Goal: Find specific page/section: Find specific page/section

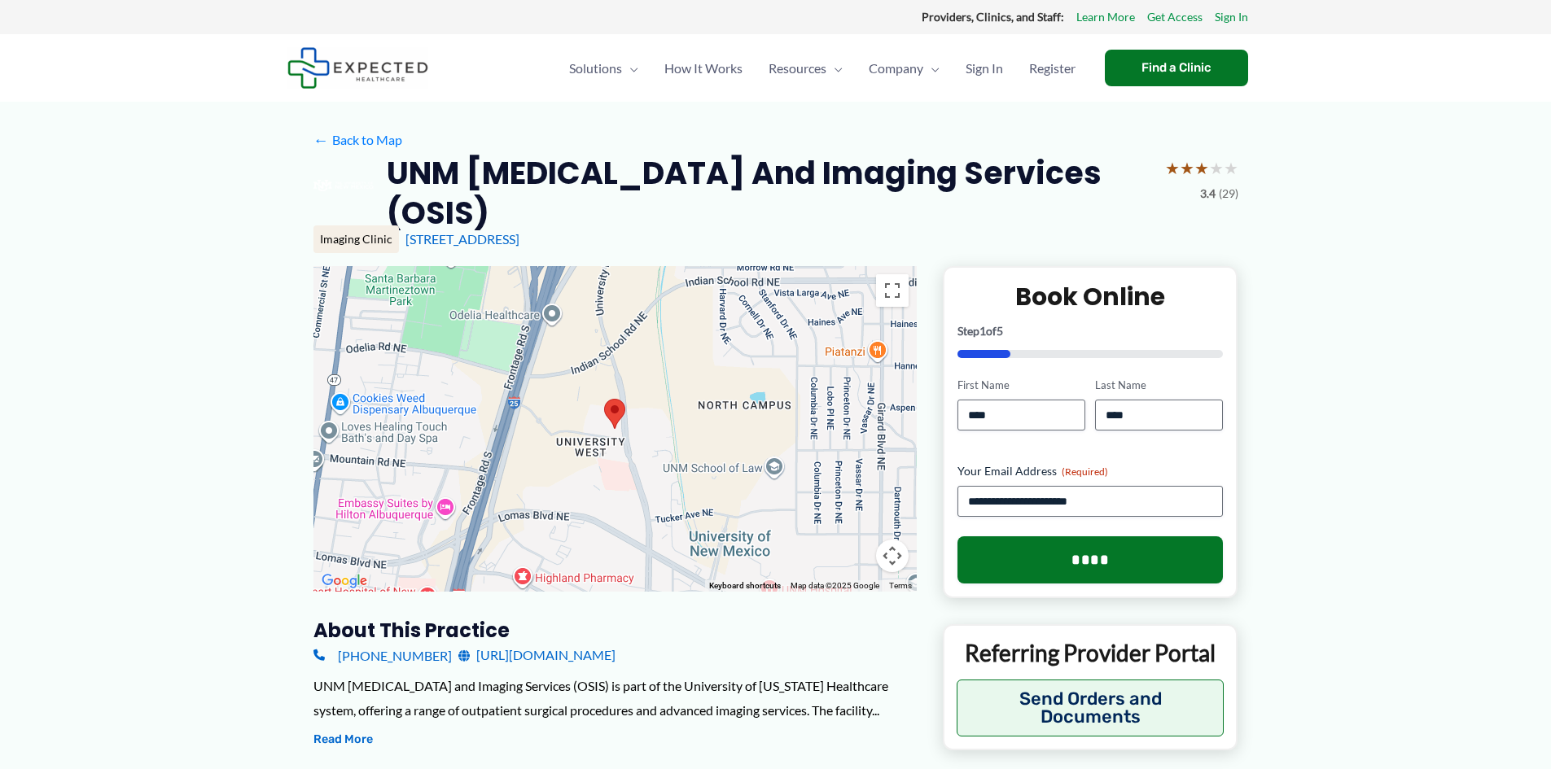
click at [339, 356] on div at bounding box center [614, 429] width 603 height 326
click at [618, 423] on img at bounding box center [615, 413] width 34 height 43
click at [887, 289] on button "Toggle fullscreen view" at bounding box center [892, 290] width 33 height 33
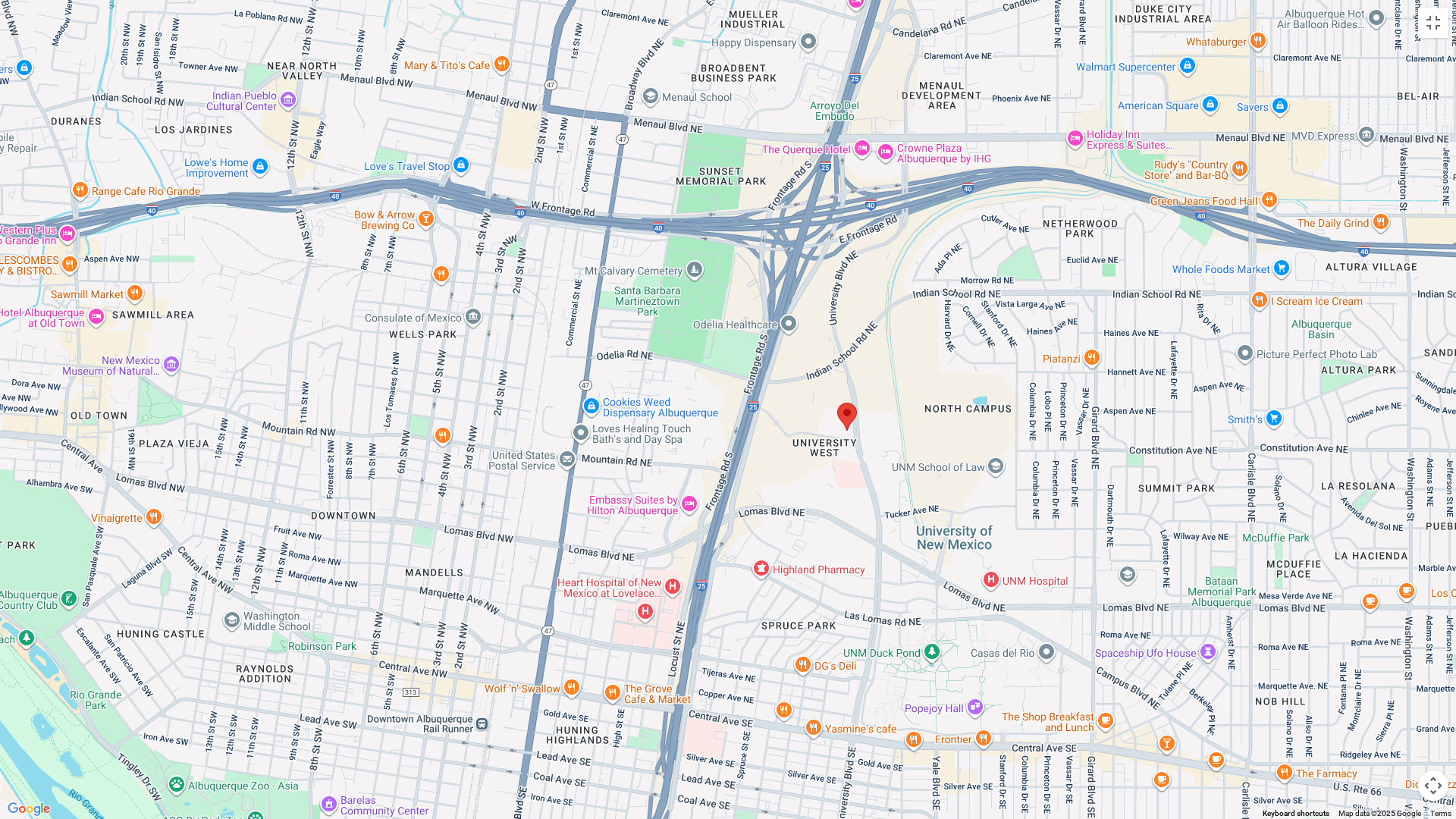
drag, startPoint x: 606, startPoint y: 333, endPoint x: 728, endPoint y: 354, distance: 123.8
click at [728, 354] on div at bounding box center [728, 409] width 1456 height 819
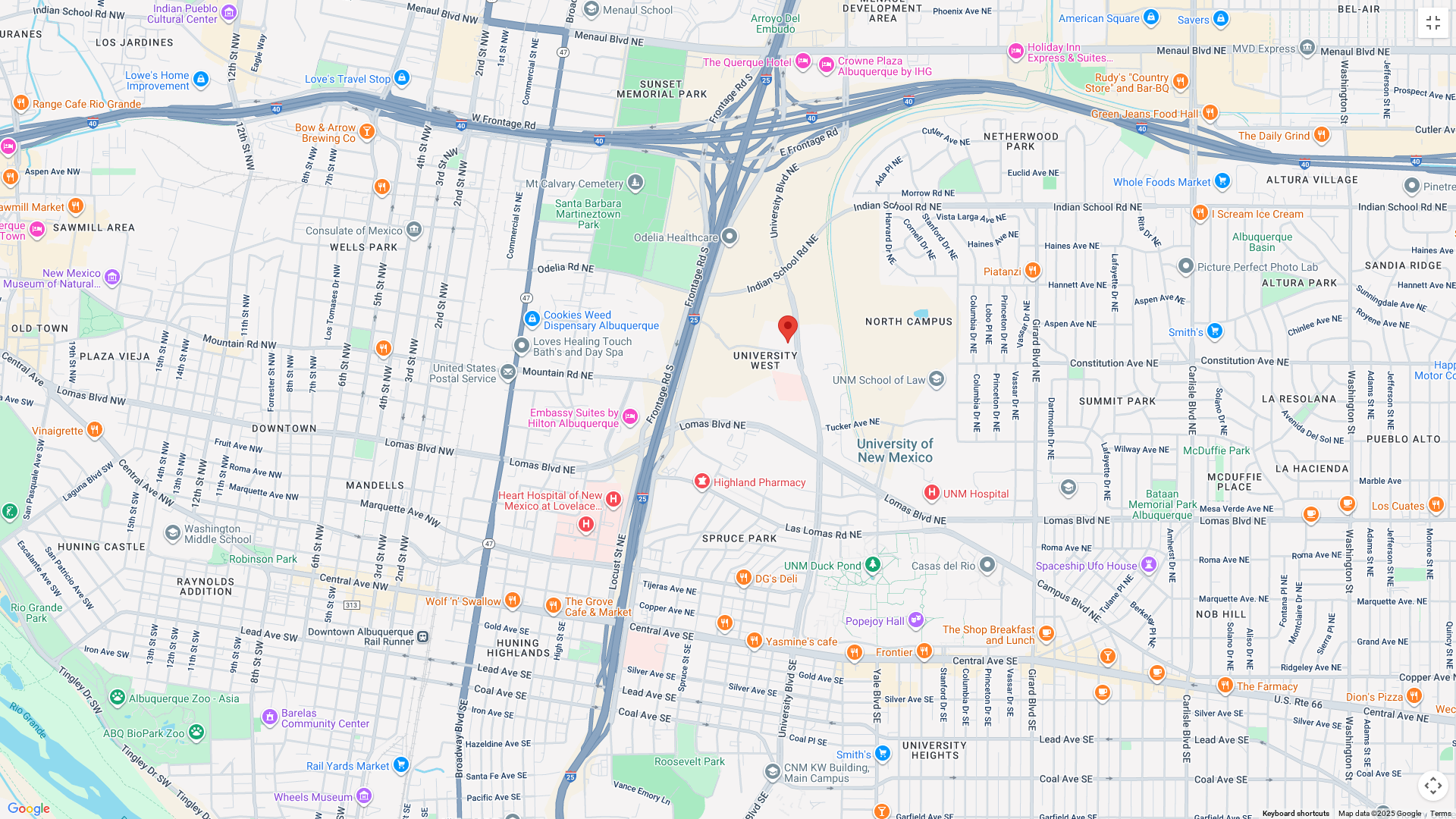
drag, startPoint x: 810, startPoint y: 495, endPoint x: 750, endPoint y: 406, distance: 107.3
click at [750, 406] on div at bounding box center [728, 409] width 1456 height 819
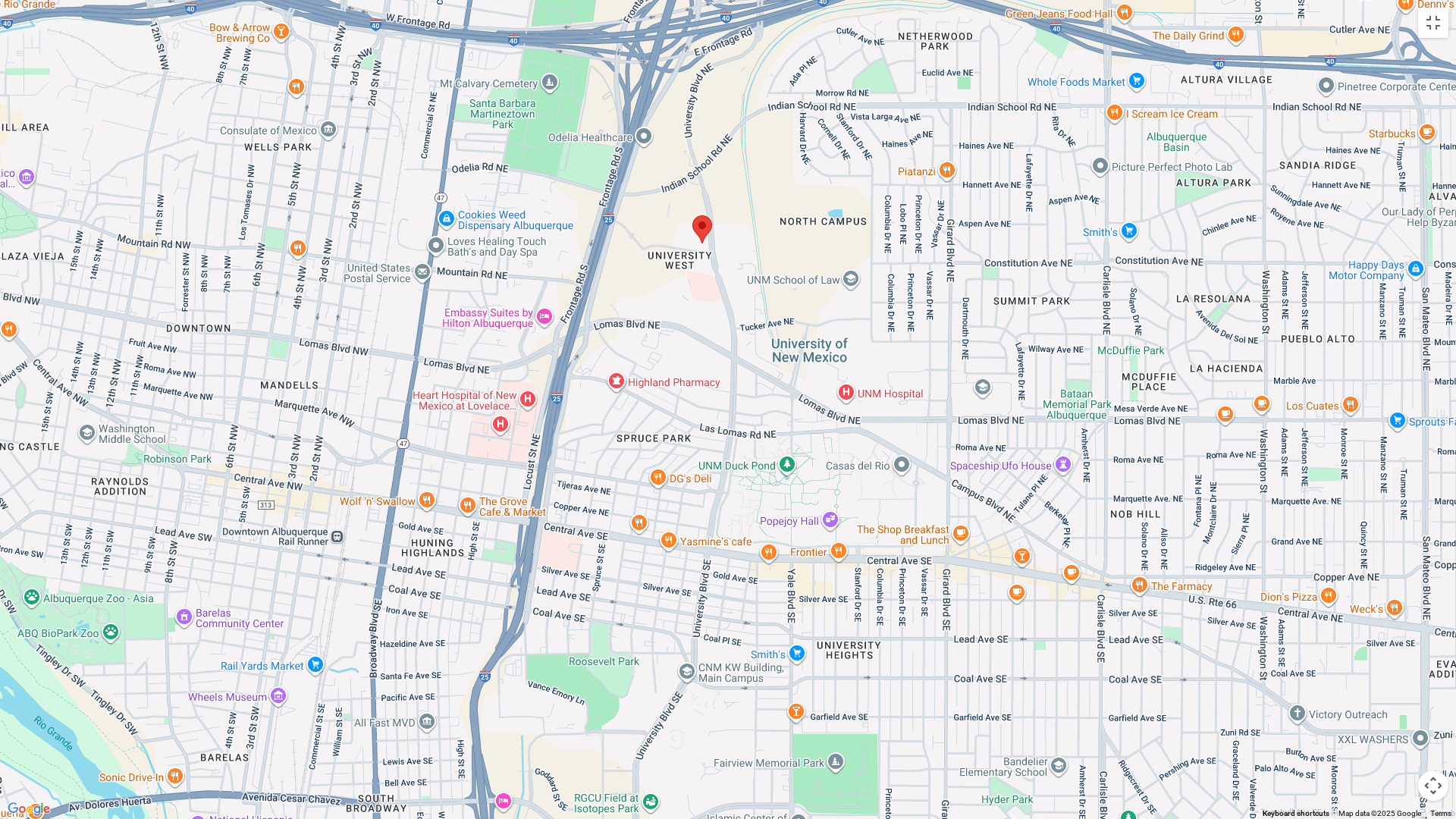
drag, startPoint x: 789, startPoint y: 466, endPoint x: 706, endPoint y: 370, distance: 126.9
click at [701, 365] on div at bounding box center [728, 409] width 1456 height 819
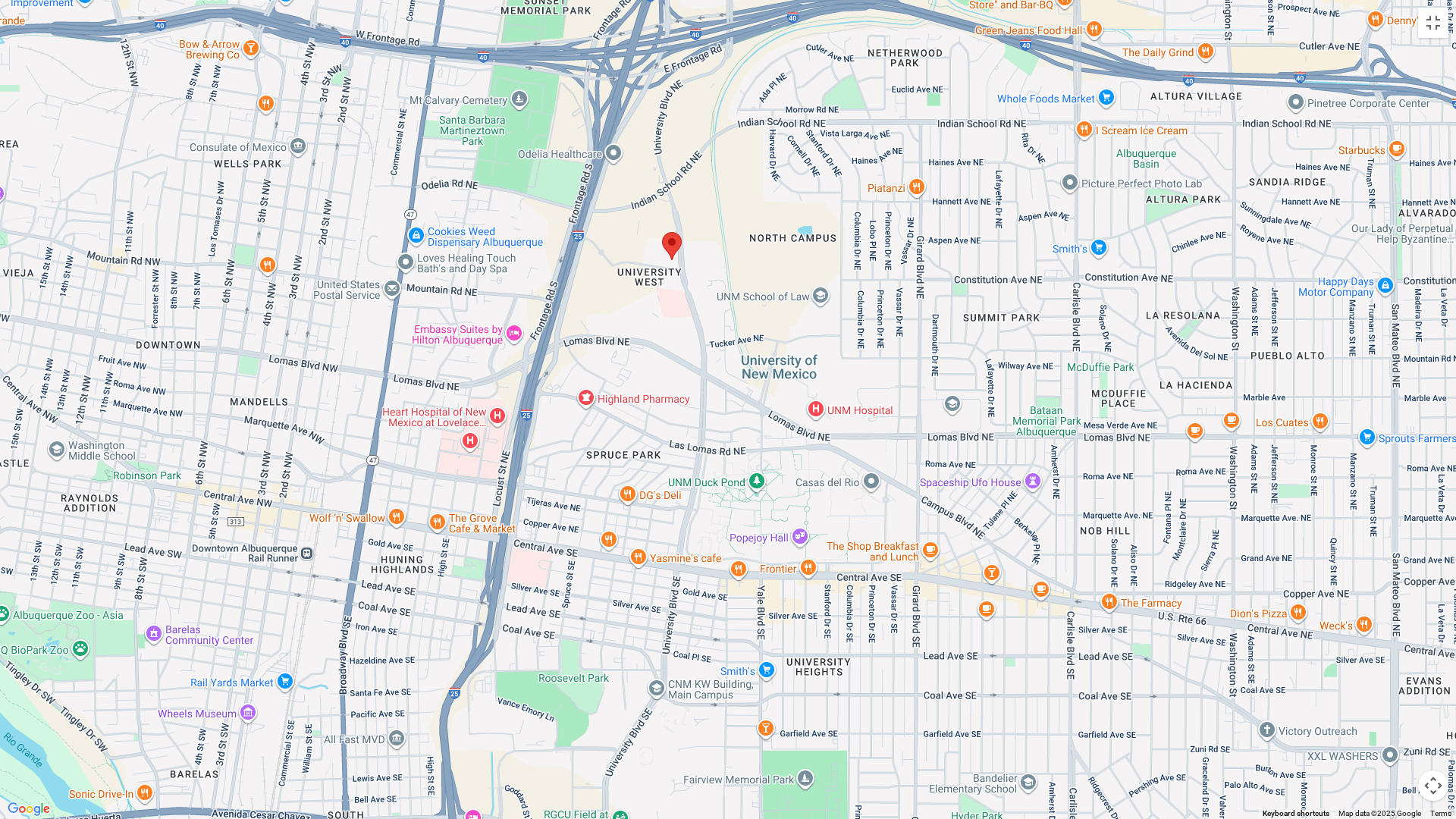
drag, startPoint x: 747, startPoint y: 456, endPoint x: 718, endPoint y: 471, distance: 32.6
click at [718, 471] on div at bounding box center [728, 409] width 1456 height 819
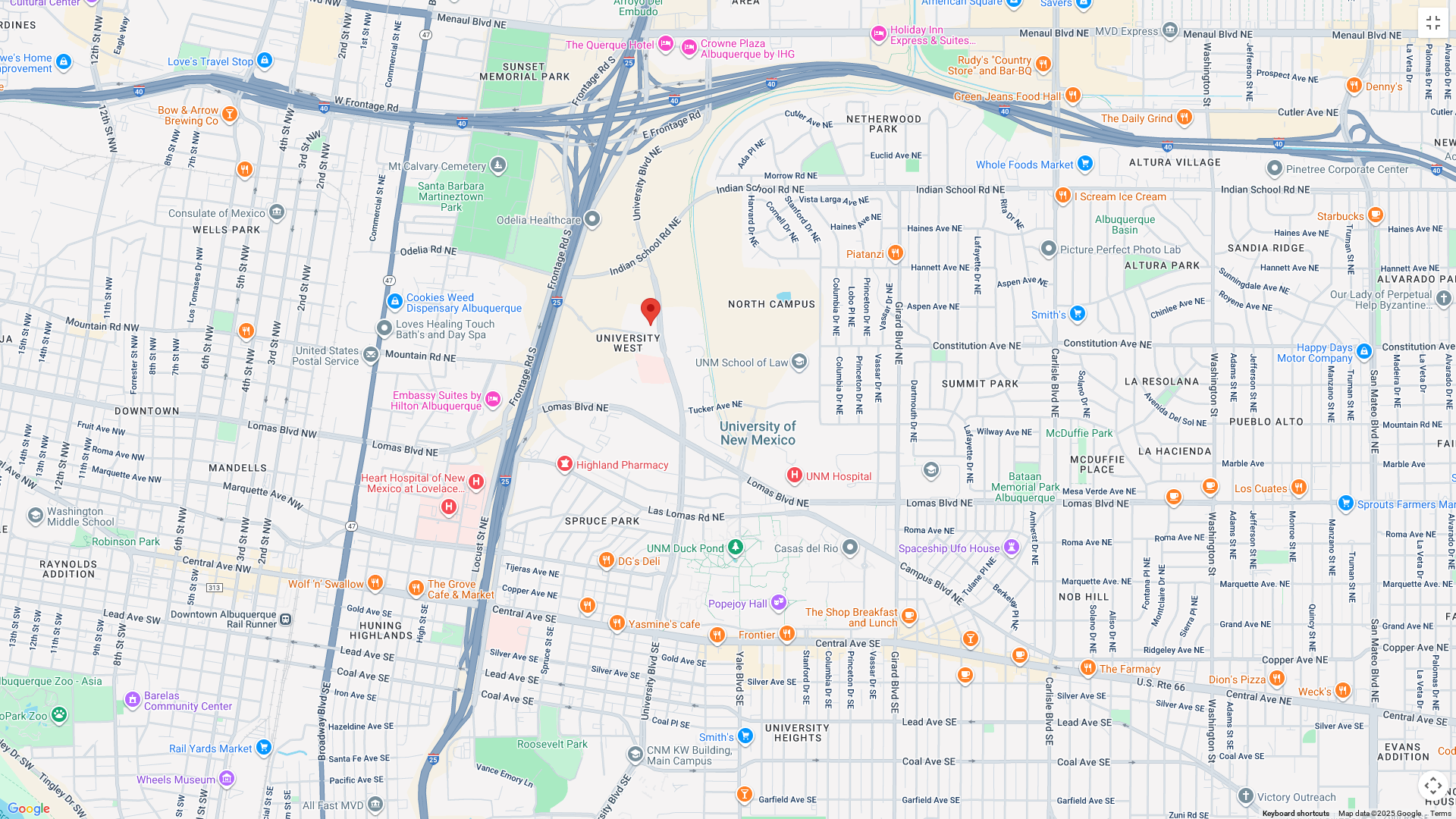
drag, startPoint x: 836, startPoint y: 368, endPoint x: 815, endPoint y: 435, distance: 70.2
click at [815, 435] on div at bounding box center [728, 409] width 1456 height 819
click at [803, 475] on div at bounding box center [728, 409] width 1456 height 819
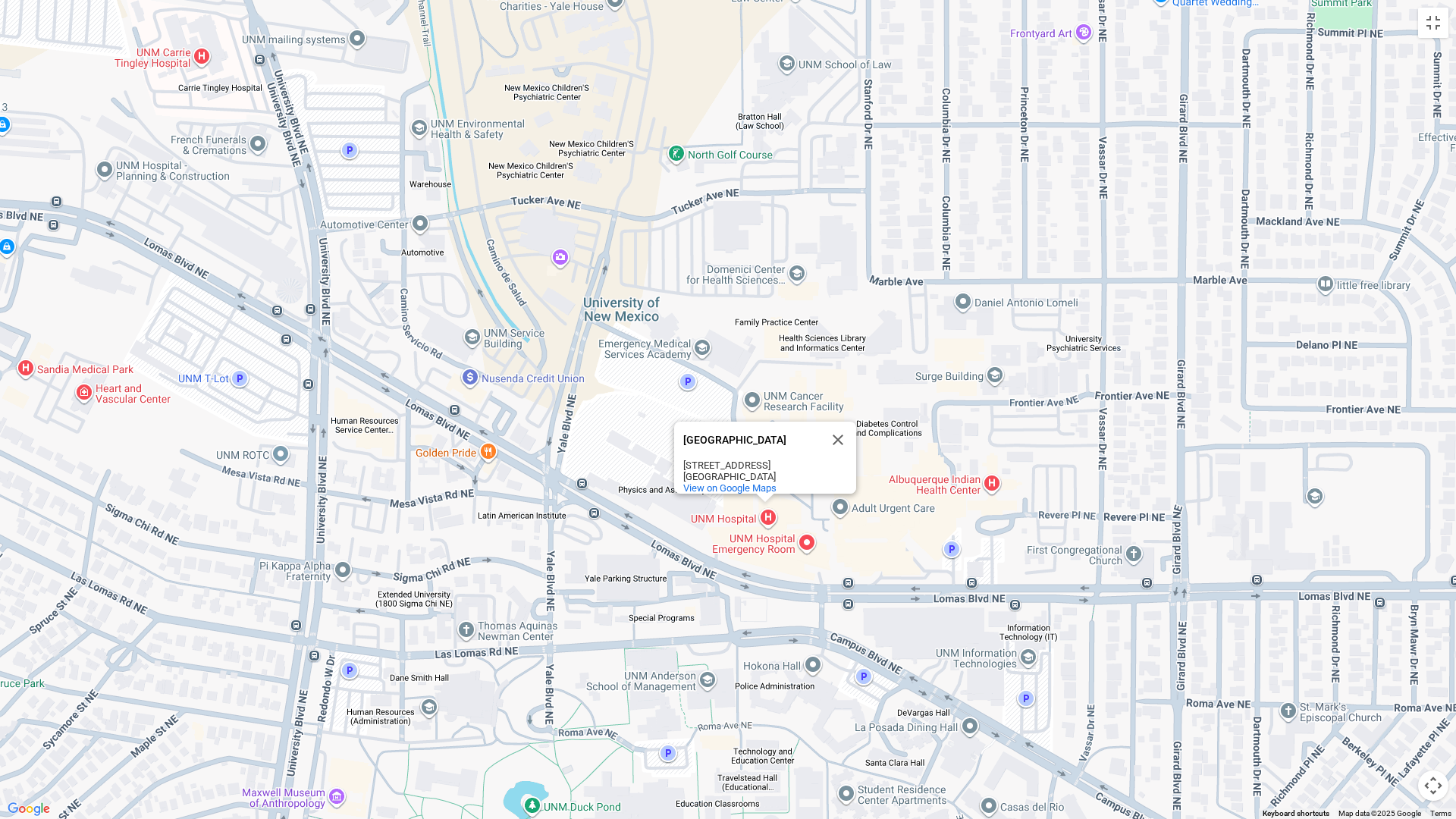
click at [897, 412] on div "[GEOGRAPHIC_DATA] [STREET_ADDRESS] View on Google Maps" at bounding box center [728, 409] width 1456 height 819
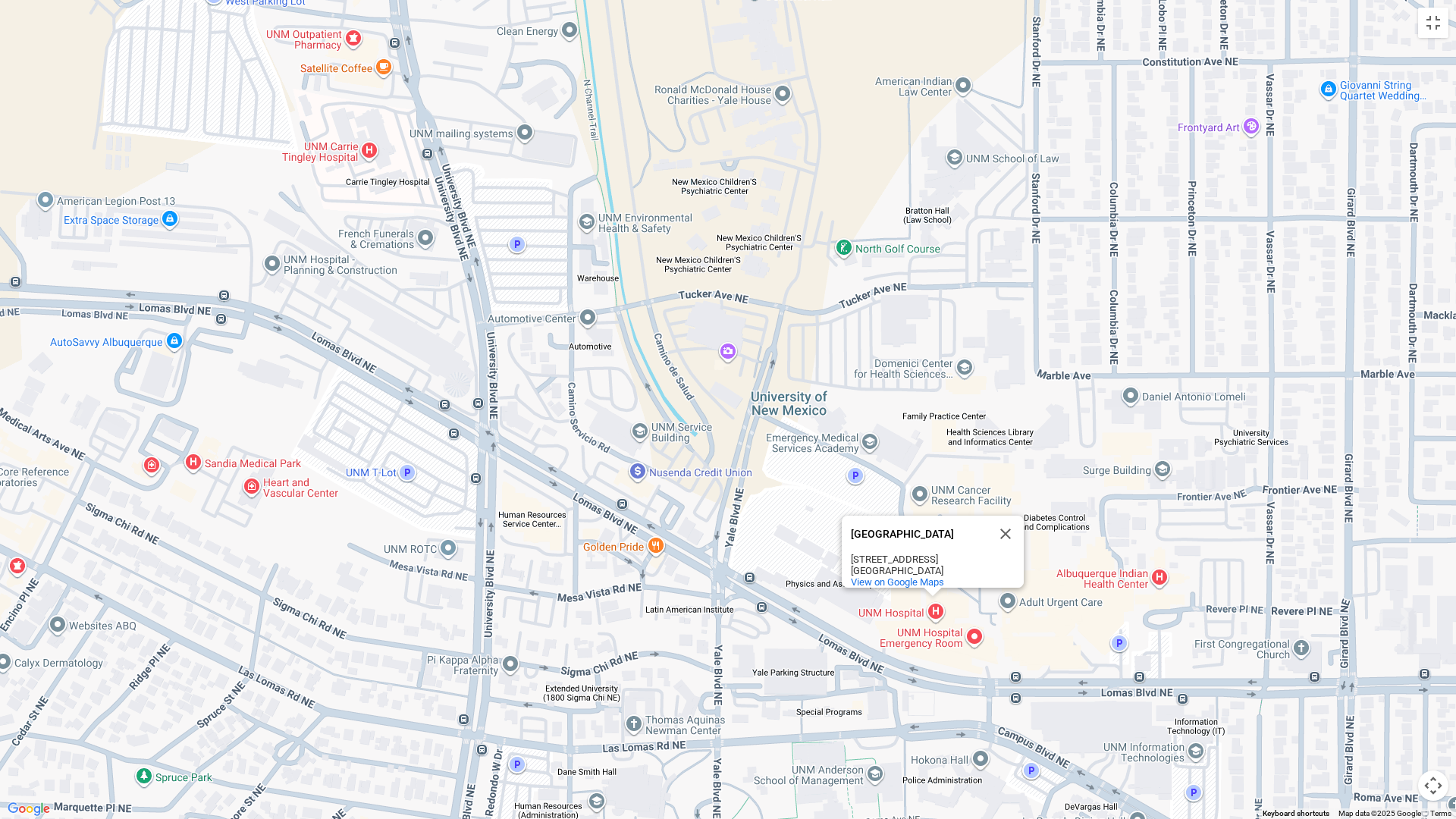
drag, startPoint x: 707, startPoint y: 388, endPoint x: 876, endPoint y: 483, distance: 193.9
click at [876, 483] on div "[GEOGRAPHIC_DATA] [STREET_ADDRESS] View on Google Maps" at bounding box center [728, 409] width 1456 height 819
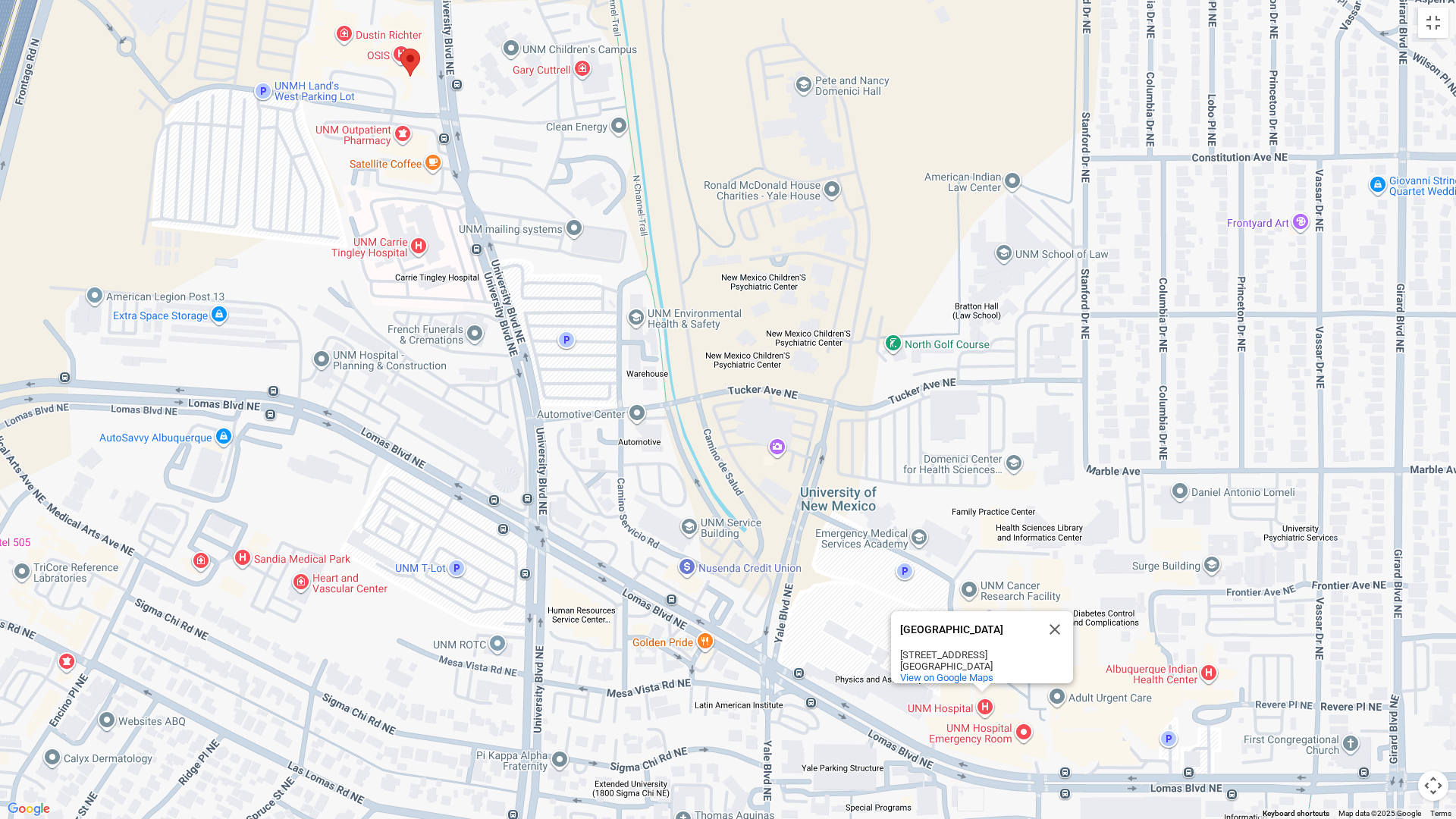
drag, startPoint x: 657, startPoint y: 325, endPoint x: 706, endPoint y: 422, distance: 108.7
click at [706, 422] on div "[GEOGRAPHIC_DATA] [STREET_ADDRESS] View on Google Maps" at bounding box center [728, 409] width 1456 height 819
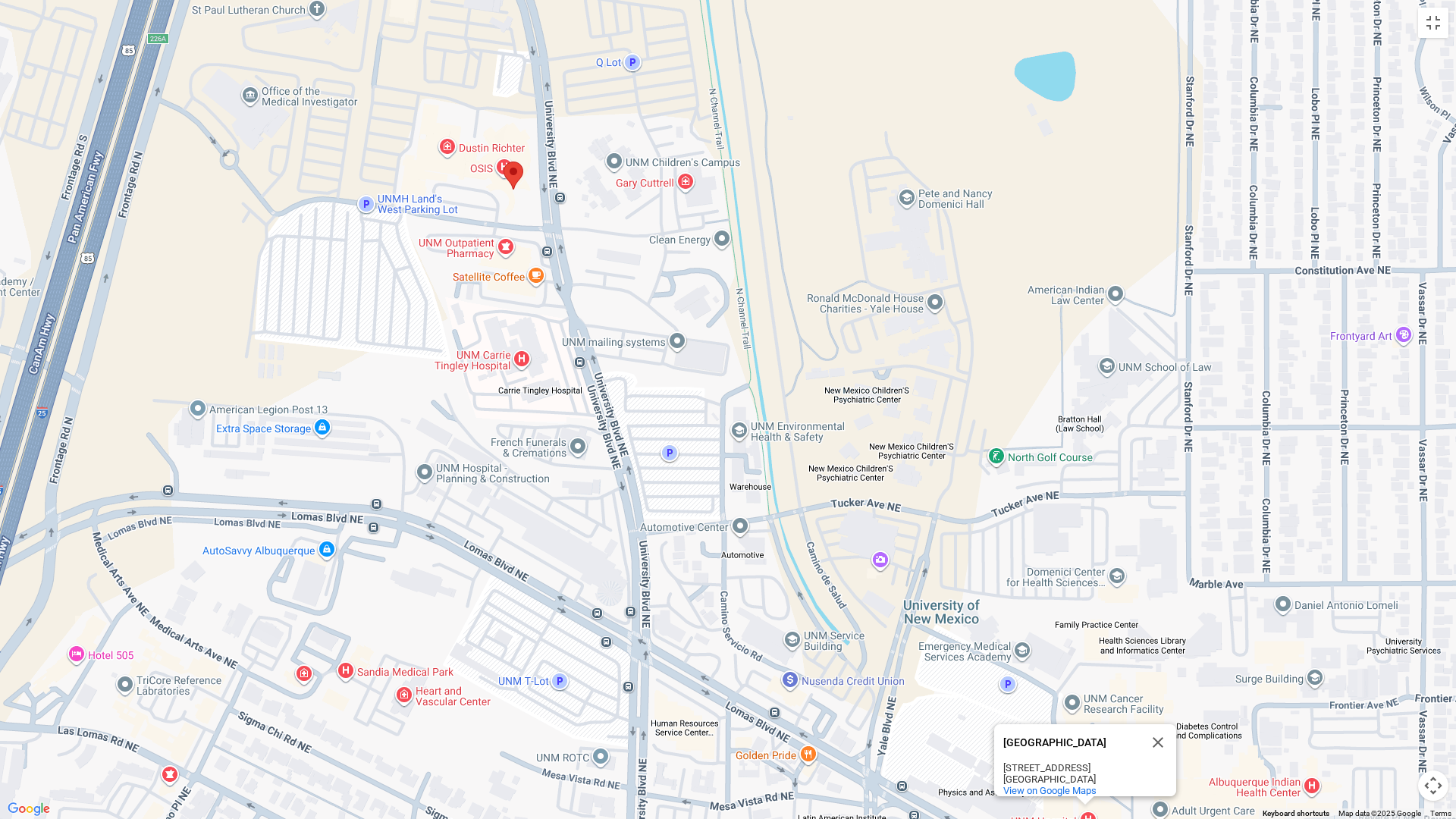
drag, startPoint x: 639, startPoint y: 312, endPoint x: 742, endPoint y: 427, distance: 154.4
click at [742, 427] on div "[GEOGRAPHIC_DATA] [STREET_ADDRESS] View on Google Maps" at bounding box center [728, 409] width 1456 height 819
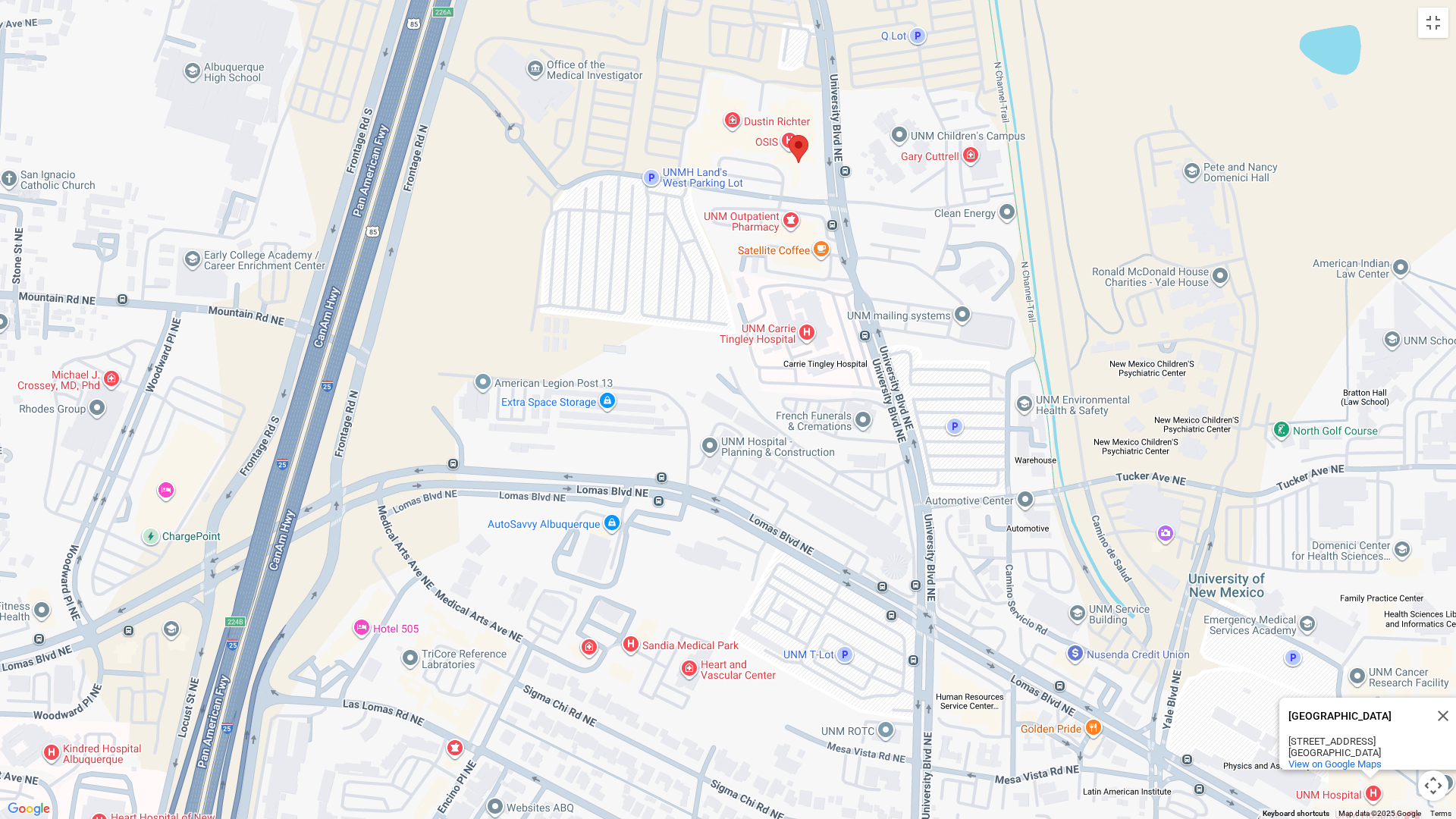
drag, startPoint x: 514, startPoint y: 305, endPoint x: 799, endPoint y: 280, distance: 286.1
click at [799, 280] on div "[GEOGRAPHIC_DATA] [STREET_ADDRESS] View on Google Maps" at bounding box center [728, 409] width 1456 height 819
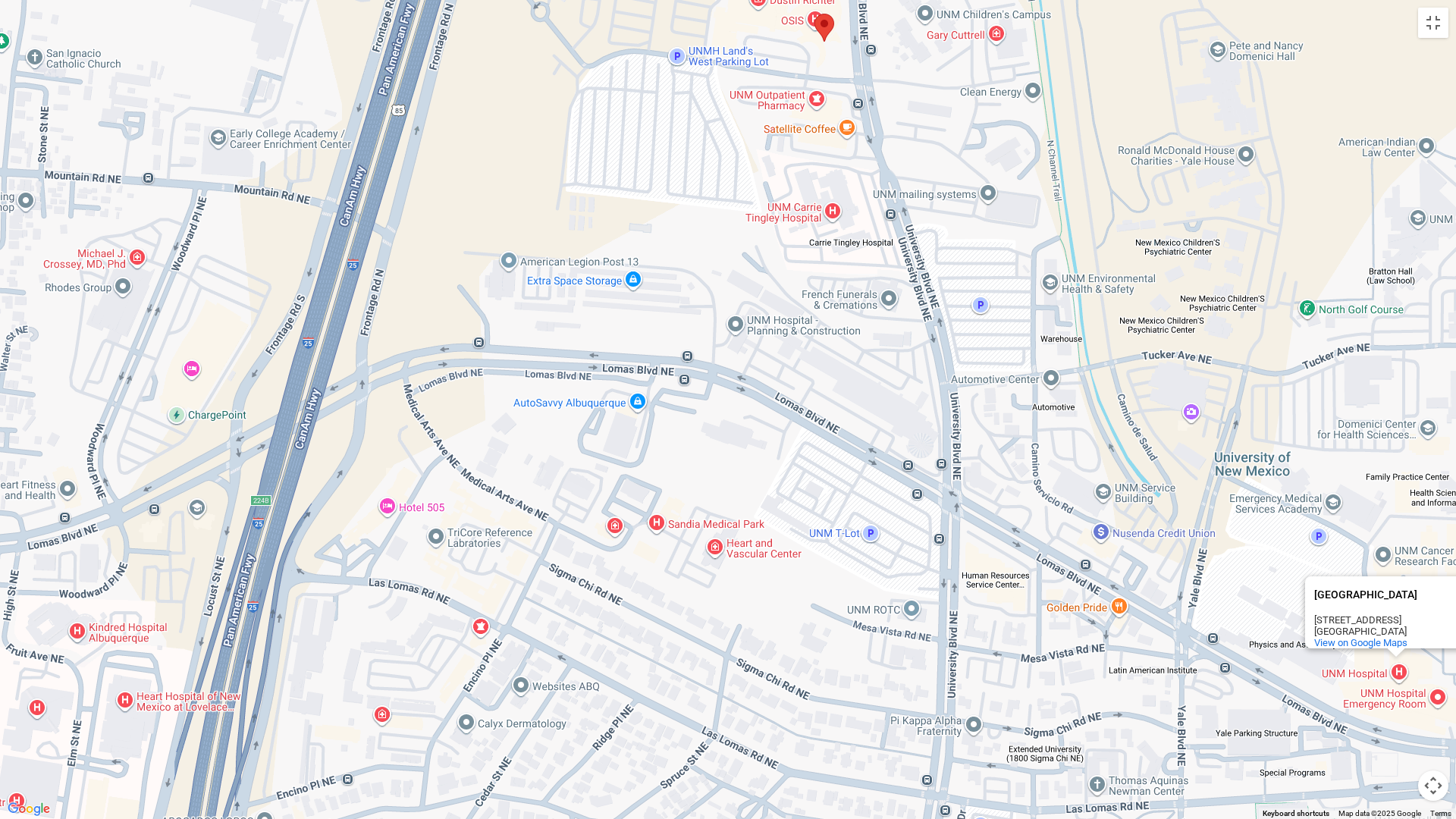
drag, startPoint x: 616, startPoint y: 427, endPoint x: 641, endPoint y: 306, distance: 123.6
click at [641, 306] on div "[GEOGRAPHIC_DATA] [STREET_ADDRESS] View on Google Maps" at bounding box center [728, 409] width 1456 height 819
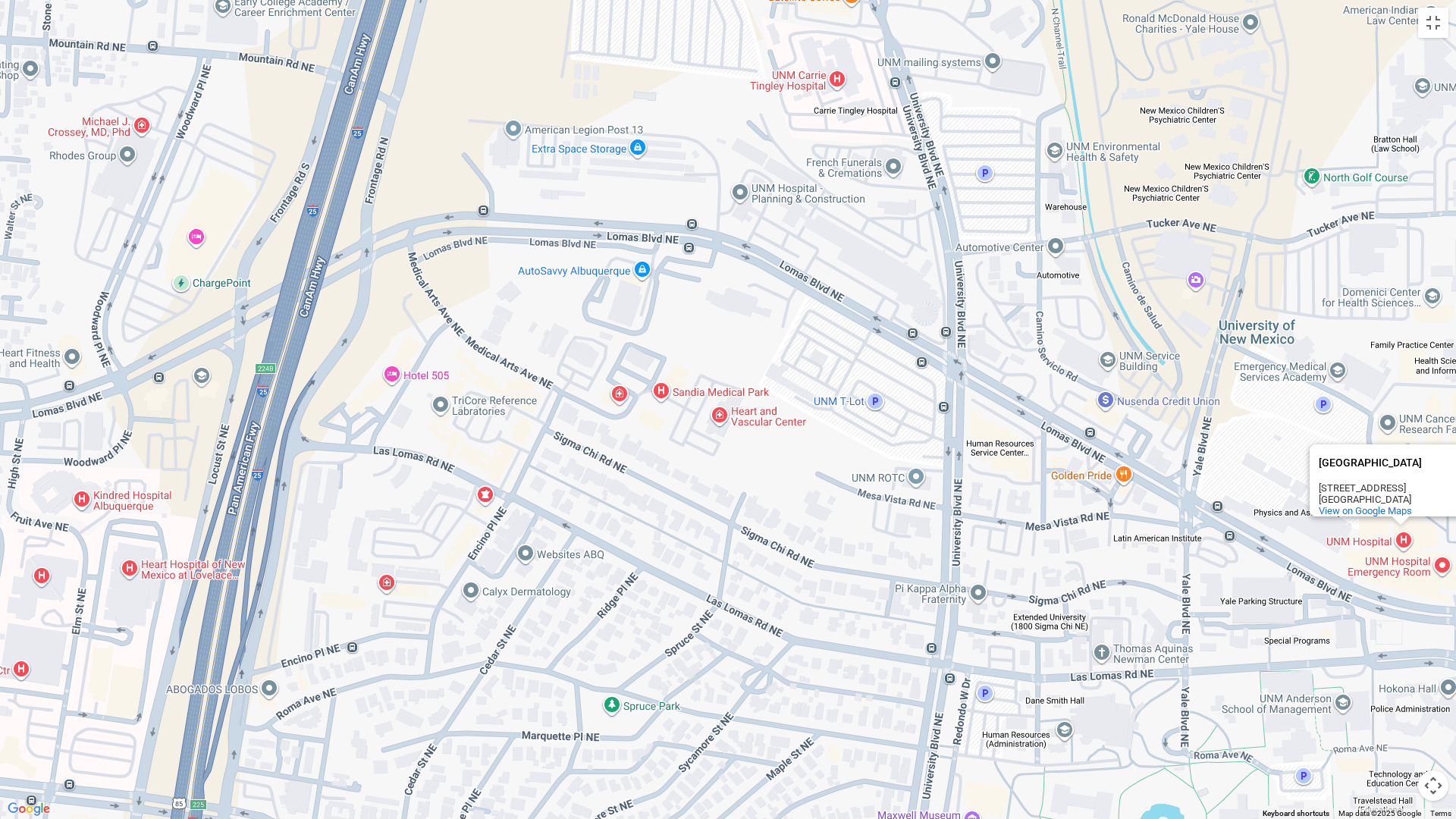
drag, startPoint x: 647, startPoint y: 390, endPoint x: 652, endPoint y: 256, distance: 134.1
click at [652, 256] on div "[GEOGRAPHIC_DATA] [STREET_ADDRESS] View on Google Maps" at bounding box center [728, 409] width 1456 height 819
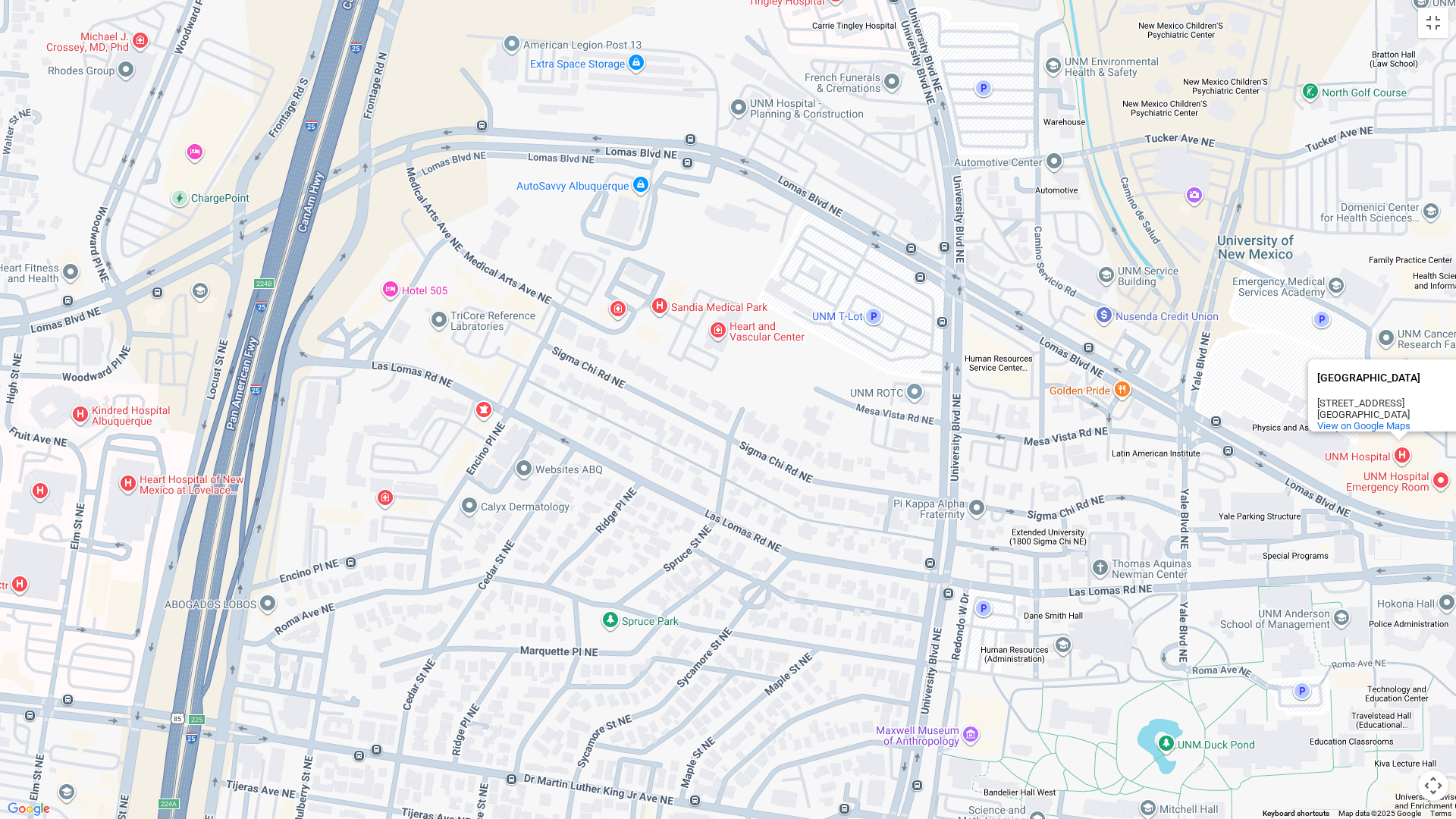
drag, startPoint x: 661, startPoint y: 382, endPoint x: 661, endPoint y: 296, distance: 86.0
click at [661, 296] on div "[GEOGRAPHIC_DATA] [STREET_ADDRESS] View on Google Maps" at bounding box center [728, 409] width 1456 height 819
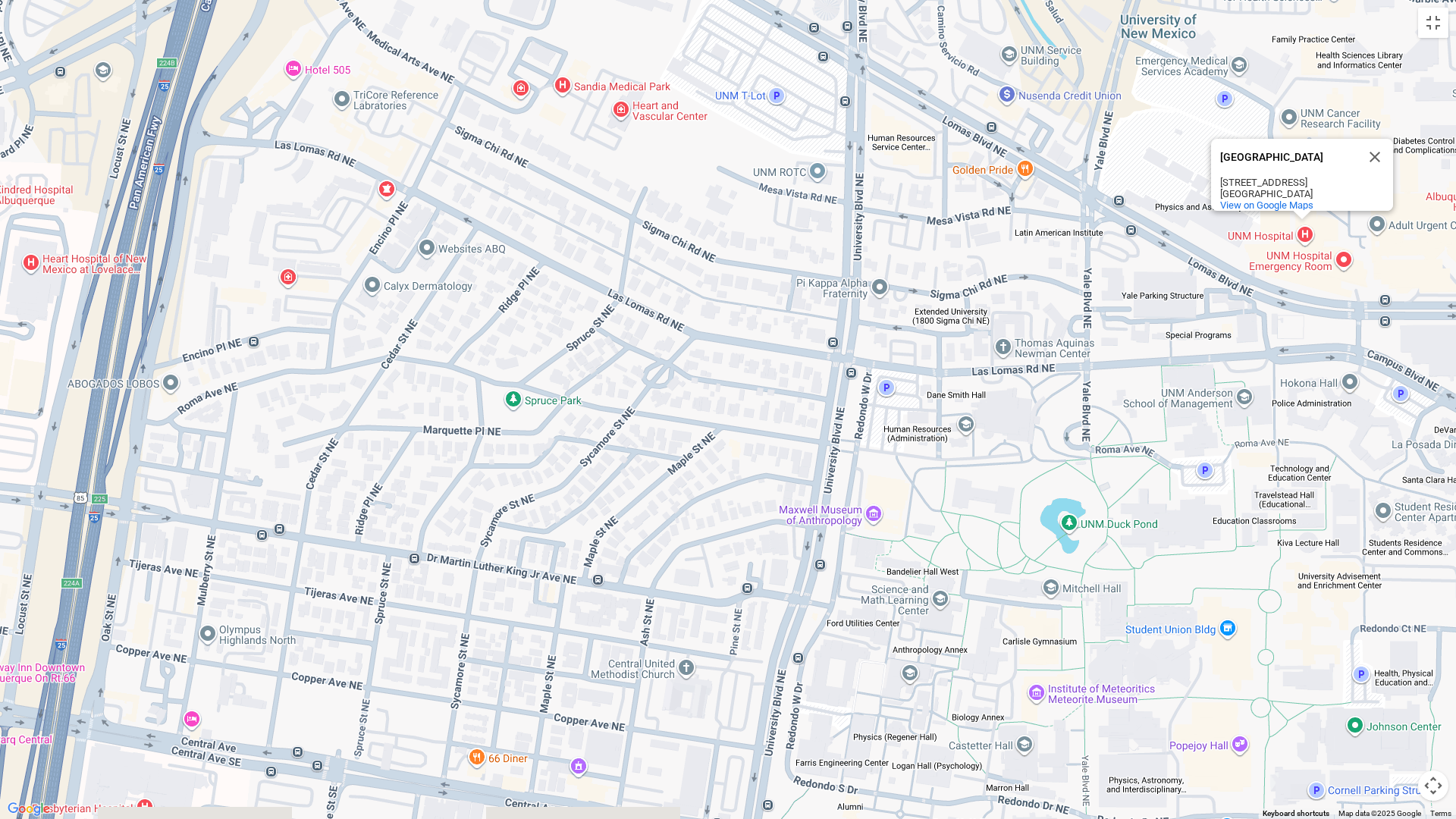
drag, startPoint x: 666, startPoint y: 357, endPoint x: 570, endPoint y: 134, distance: 242.8
click at [570, 134] on div "[GEOGRAPHIC_DATA] [STREET_ADDRESS] View on Google Maps" at bounding box center [728, 409] width 1456 height 819
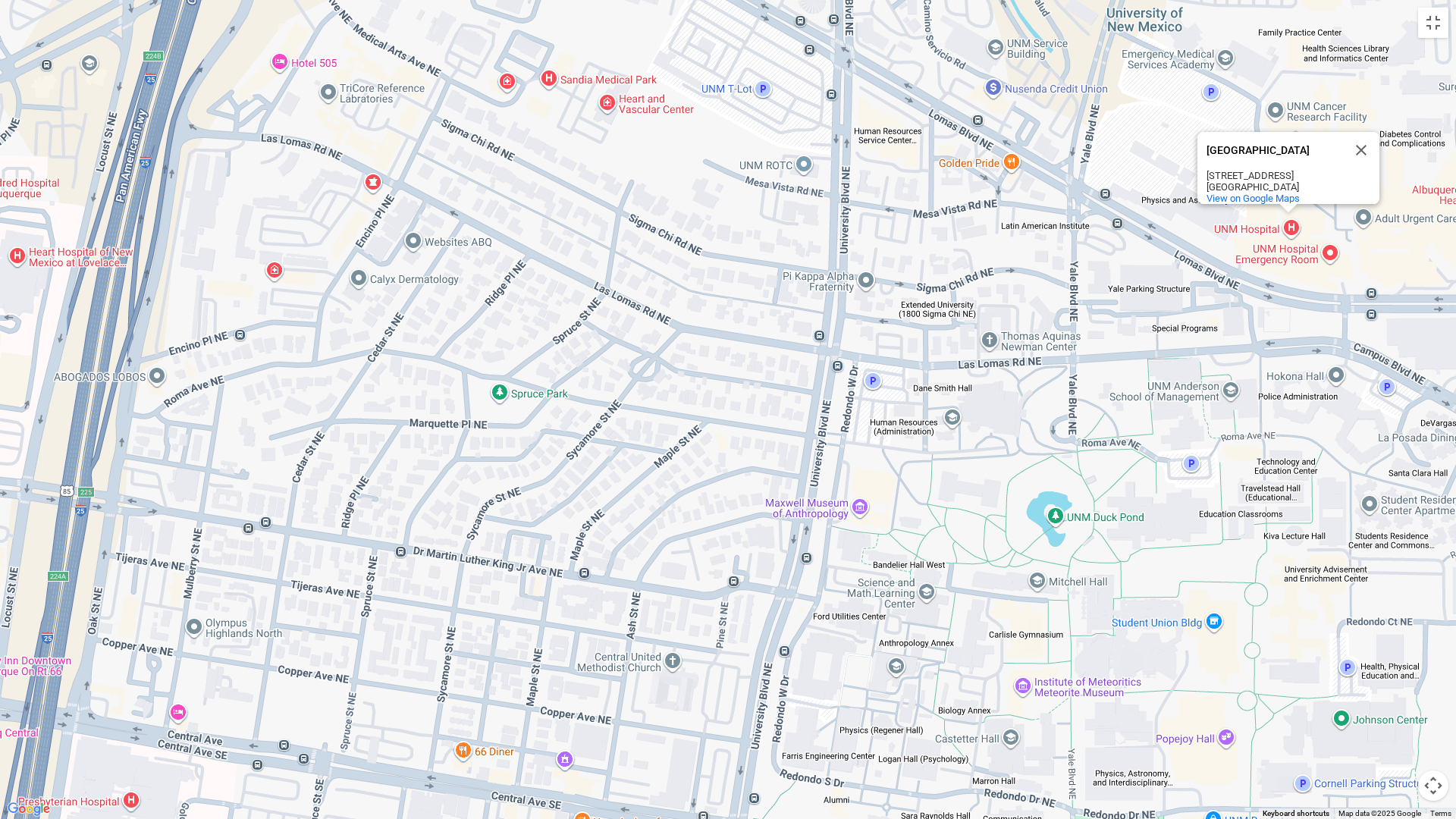
drag, startPoint x: 819, startPoint y: 245, endPoint x: 799, endPoint y: 235, distance: 22.4
click at [799, 235] on div "[GEOGRAPHIC_DATA] [STREET_ADDRESS] View on Google Maps" at bounding box center [728, 409] width 1456 height 819
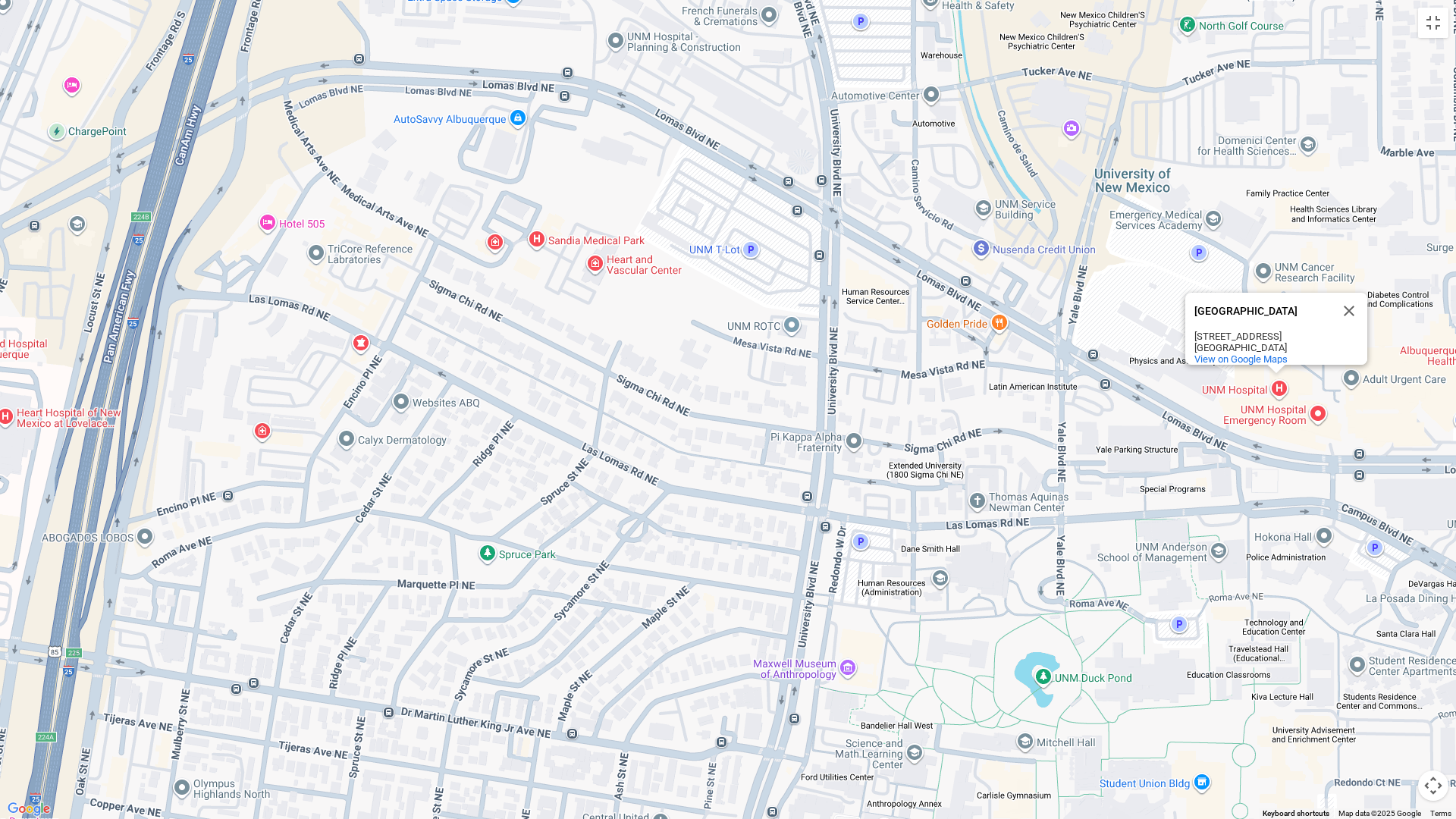
drag, startPoint x: 730, startPoint y: 183, endPoint x: 714, endPoint y: 361, distance: 178.7
click at [714, 360] on div "[GEOGRAPHIC_DATA] [STREET_ADDRESS] View on Google Maps" at bounding box center [728, 409] width 1456 height 819
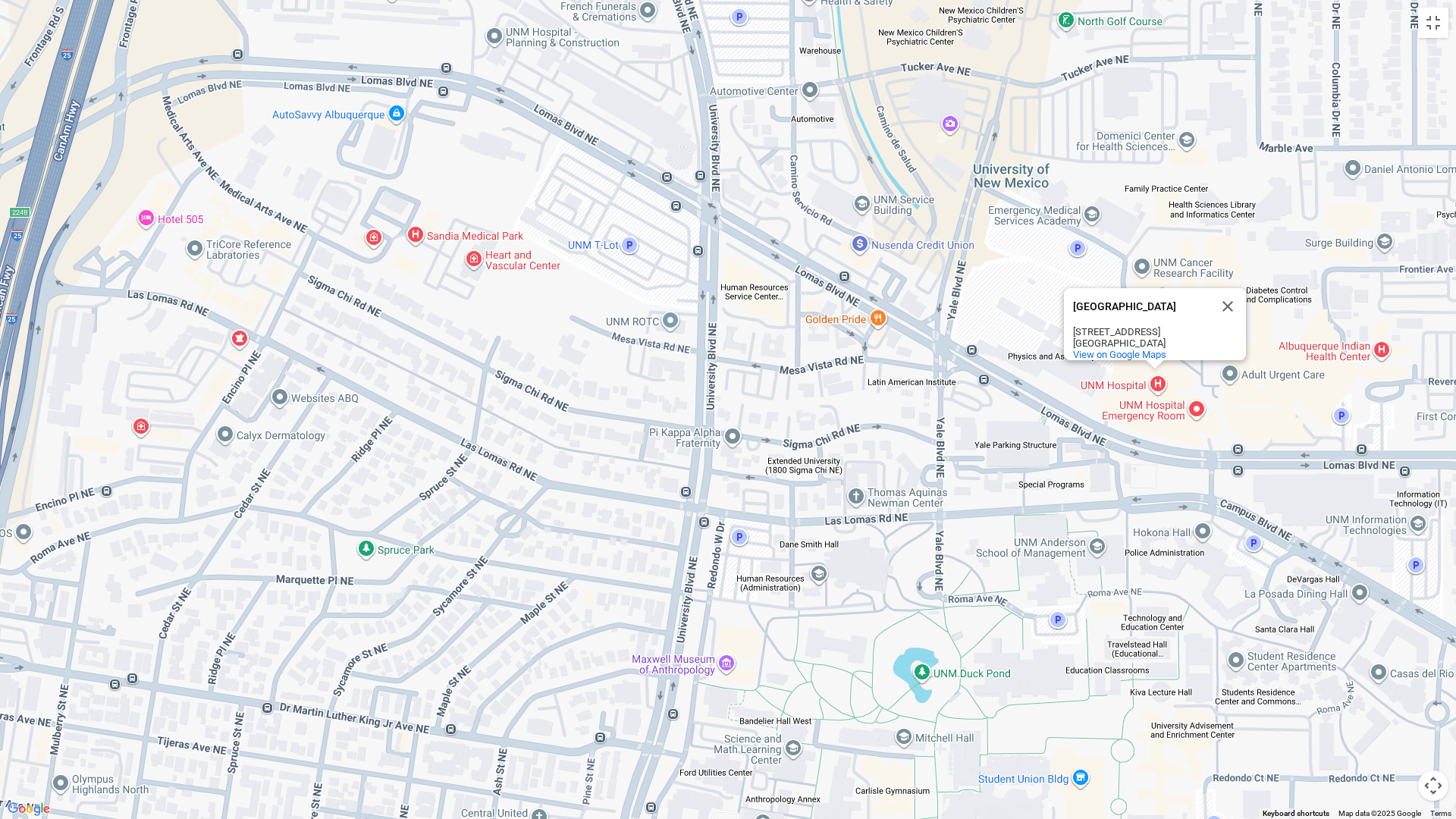
drag, startPoint x: 726, startPoint y: 272, endPoint x: 604, endPoint y: 259, distance: 122.7
click at [604, 259] on div "[GEOGRAPHIC_DATA] [STREET_ADDRESS] View on Google Maps" at bounding box center [728, 409] width 1456 height 819
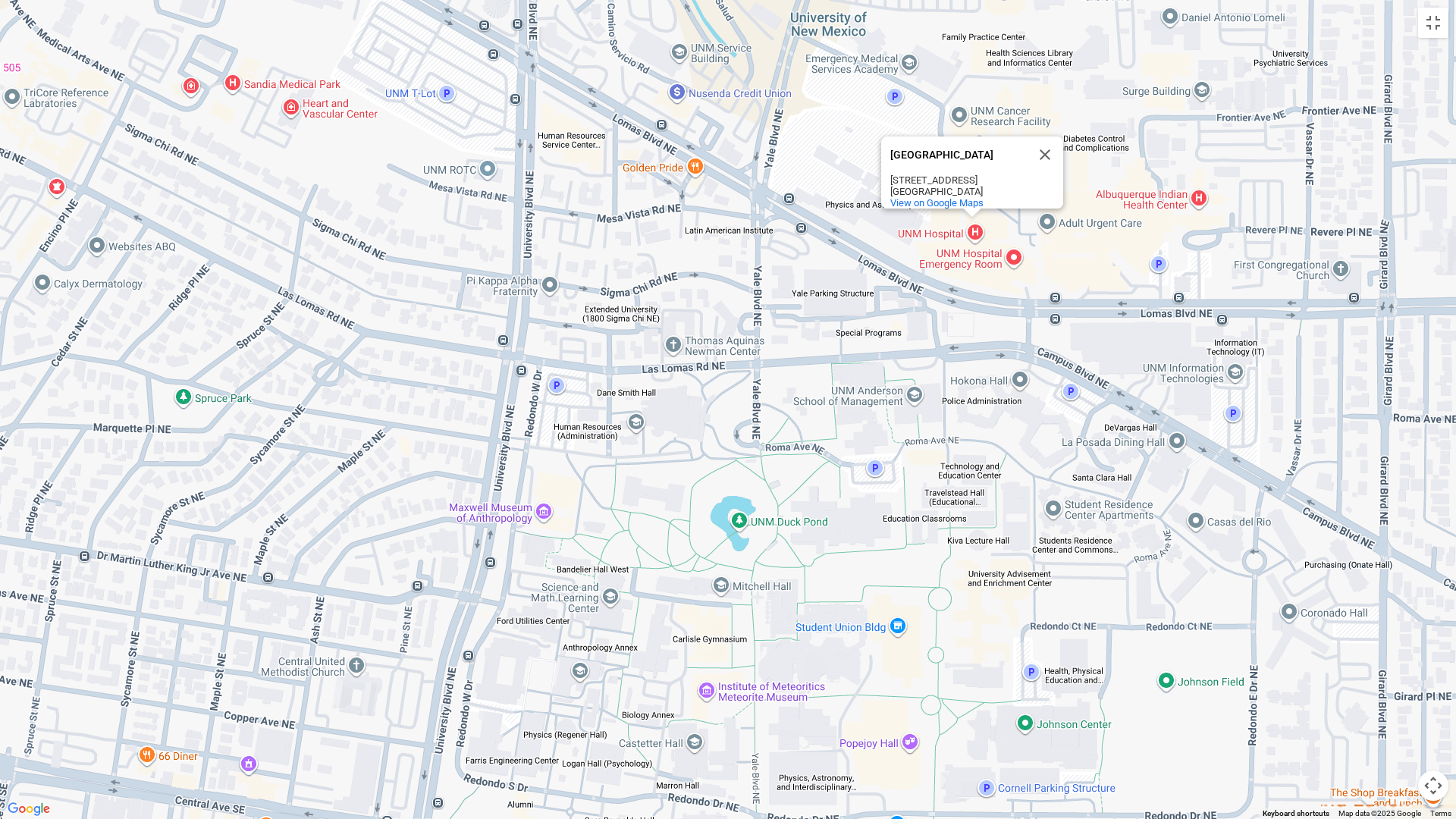
drag, startPoint x: 798, startPoint y: 342, endPoint x: 609, endPoint y: 186, distance: 245.1
click at [609, 185] on div "[GEOGRAPHIC_DATA] [STREET_ADDRESS] View on Google Maps" at bounding box center [728, 409] width 1456 height 819
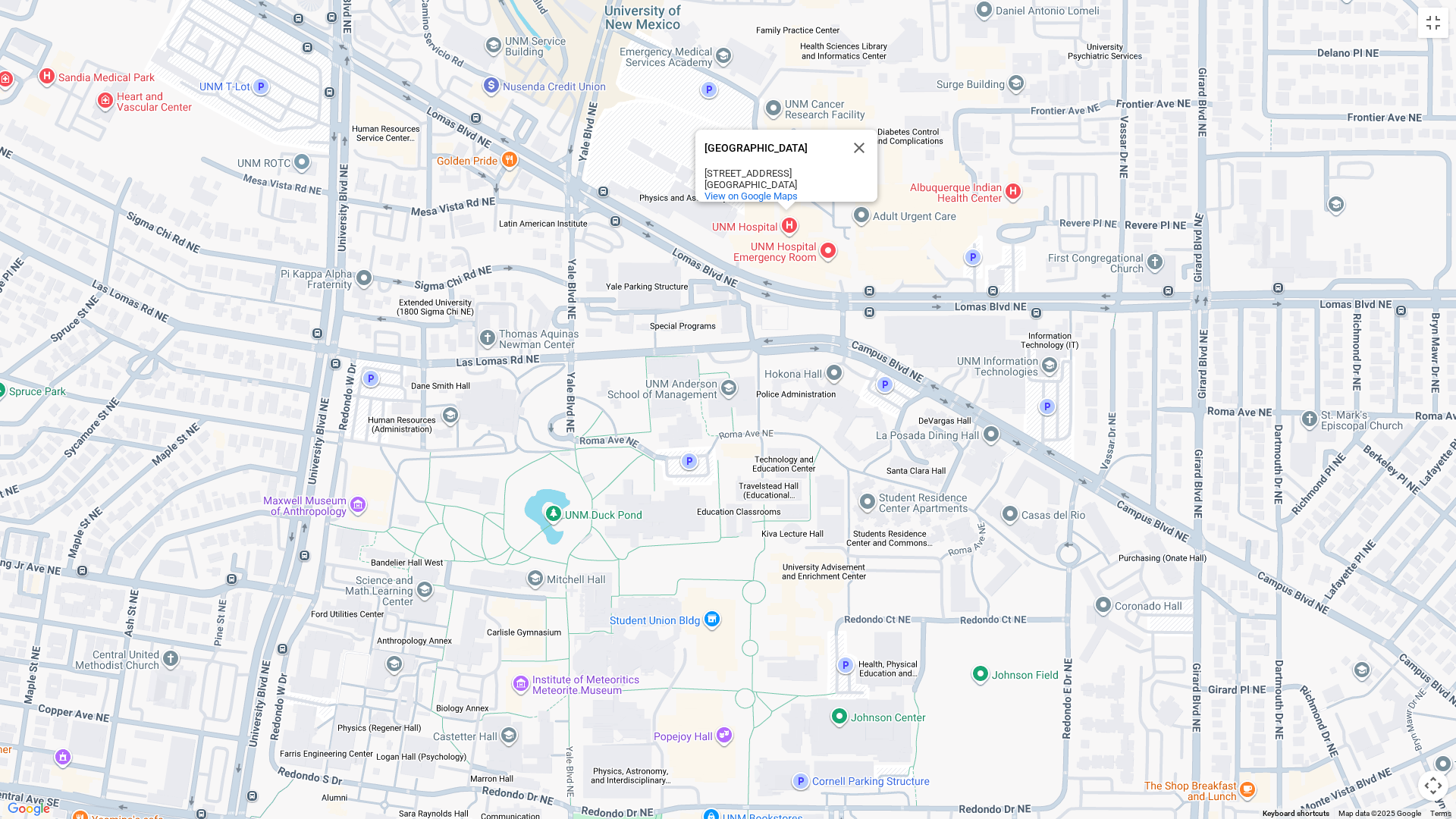
drag, startPoint x: 815, startPoint y: 290, endPoint x: 647, endPoint y: 293, distance: 168.0
click at [647, 293] on div "[GEOGRAPHIC_DATA] [STREET_ADDRESS] View on Google Maps" at bounding box center [728, 409] width 1456 height 819
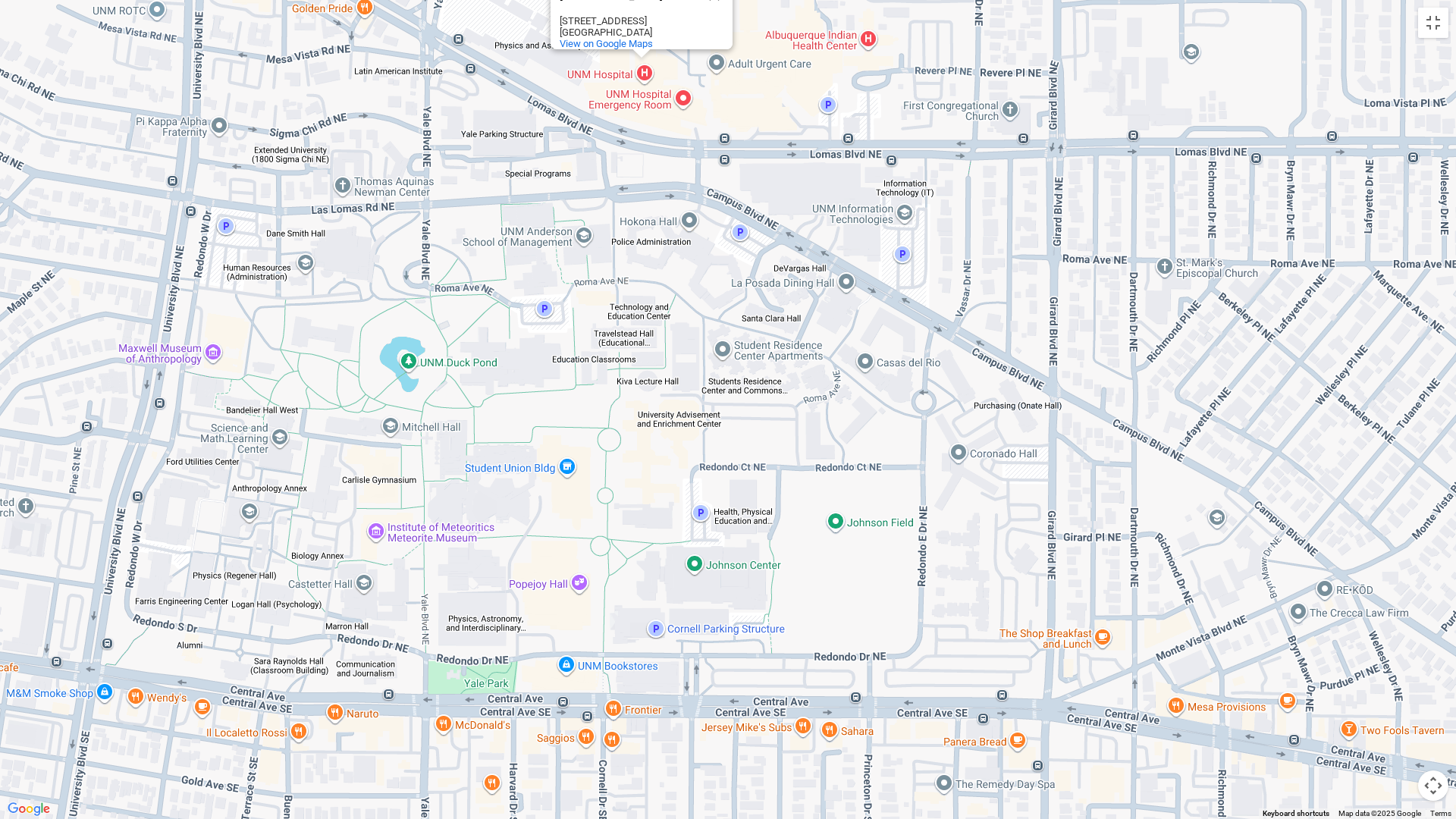
drag, startPoint x: 884, startPoint y: 388, endPoint x: 743, endPoint y: 238, distance: 205.9
click at [737, 235] on div "[GEOGRAPHIC_DATA] [STREET_ADDRESS] View on Google Maps" at bounding box center [728, 409] width 1456 height 819
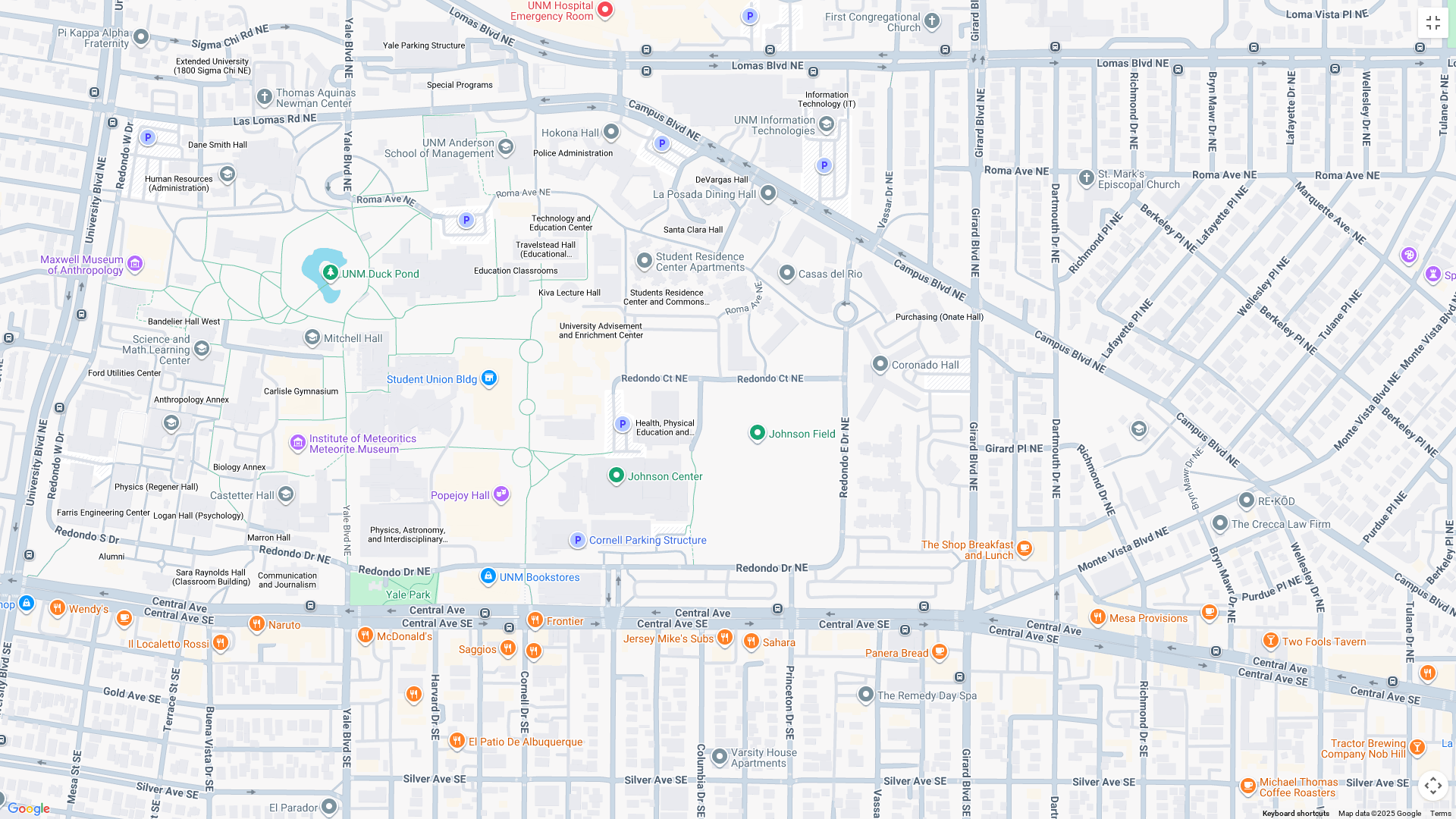
drag, startPoint x: 974, startPoint y: 329, endPoint x: 896, endPoint y: 239, distance: 119.1
click at [894, 238] on div "[GEOGRAPHIC_DATA] [STREET_ADDRESS] View on Google Maps" at bounding box center [728, 409] width 1456 height 819
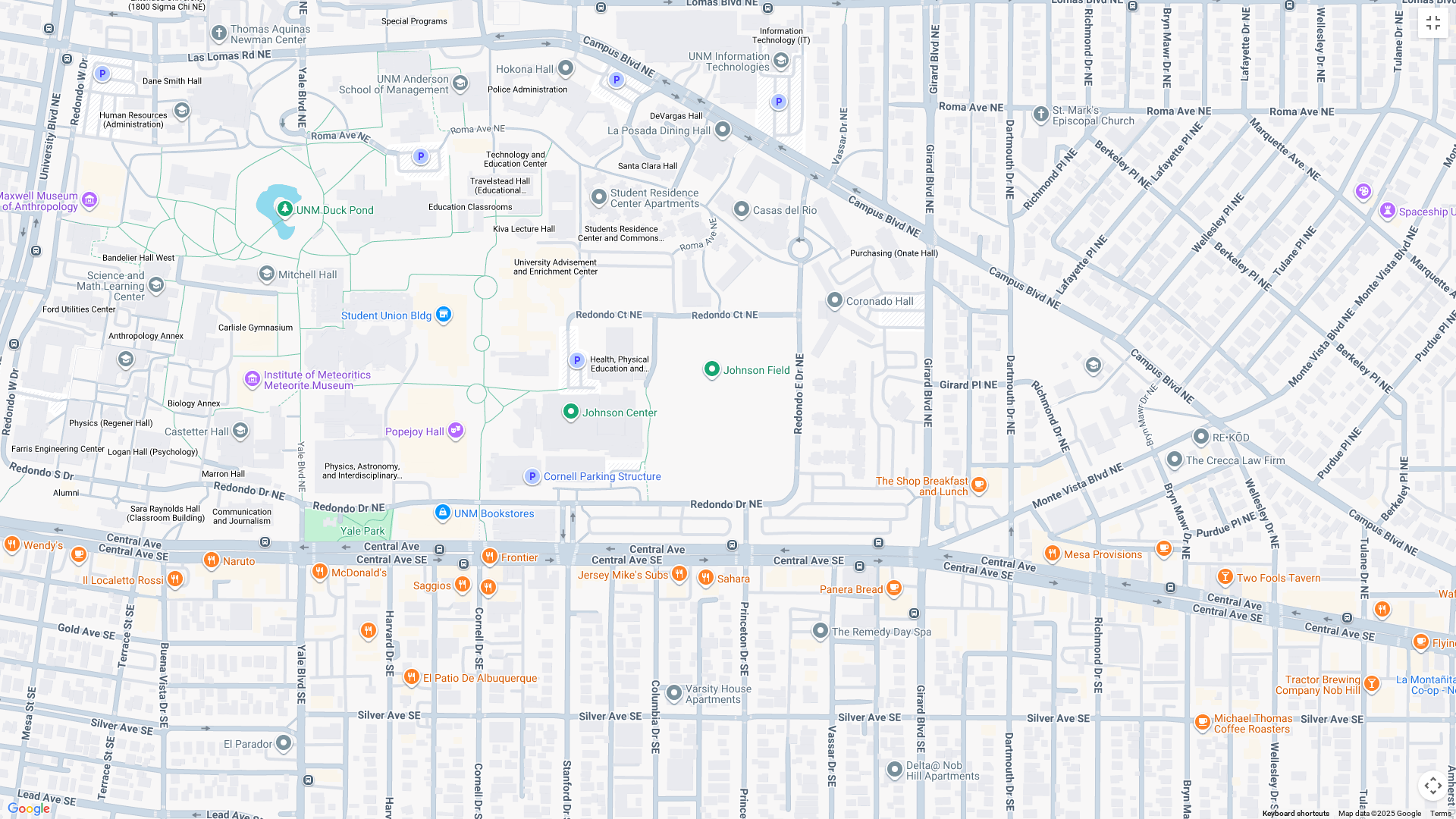
drag, startPoint x: 1101, startPoint y: 319, endPoint x: 1059, endPoint y: 255, distance: 76.6
click at [1059, 255] on div "[GEOGRAPHIC_DATA] [STREET_ADDRESS] View on Google Maps" at bounding box center [728, 409] width 1456 height 819
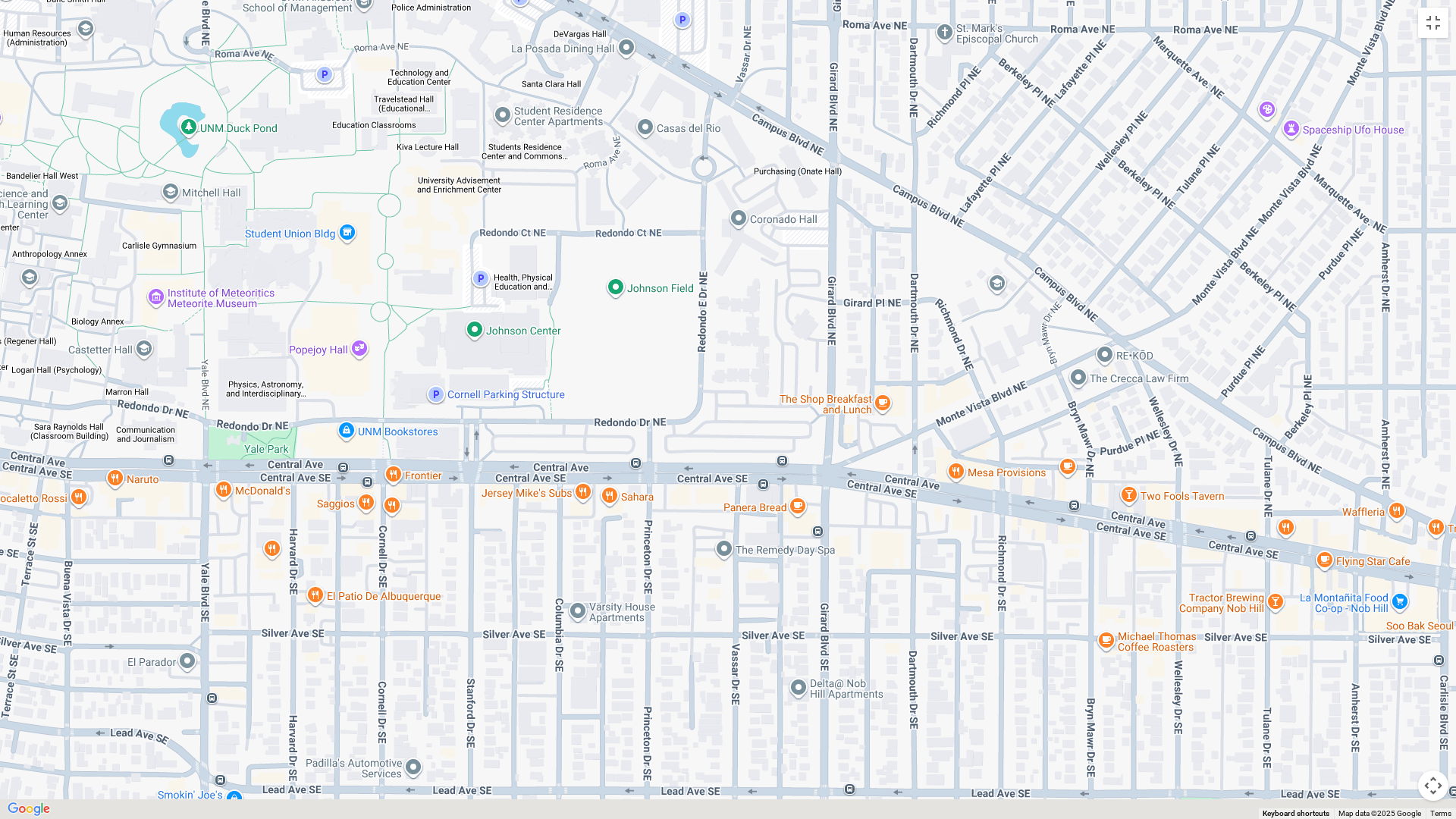
drag, startPoint x: 1253, startPoint y: 317, endPoint x: 1085, endPoint y: 193, distance: 208.8
click at [1093, 188] on div "[GEOGRAPHIC_DATA] [STREET_ADDRESS] View on Google Maps" at bounding box center [728, 409] width 1456 height 819
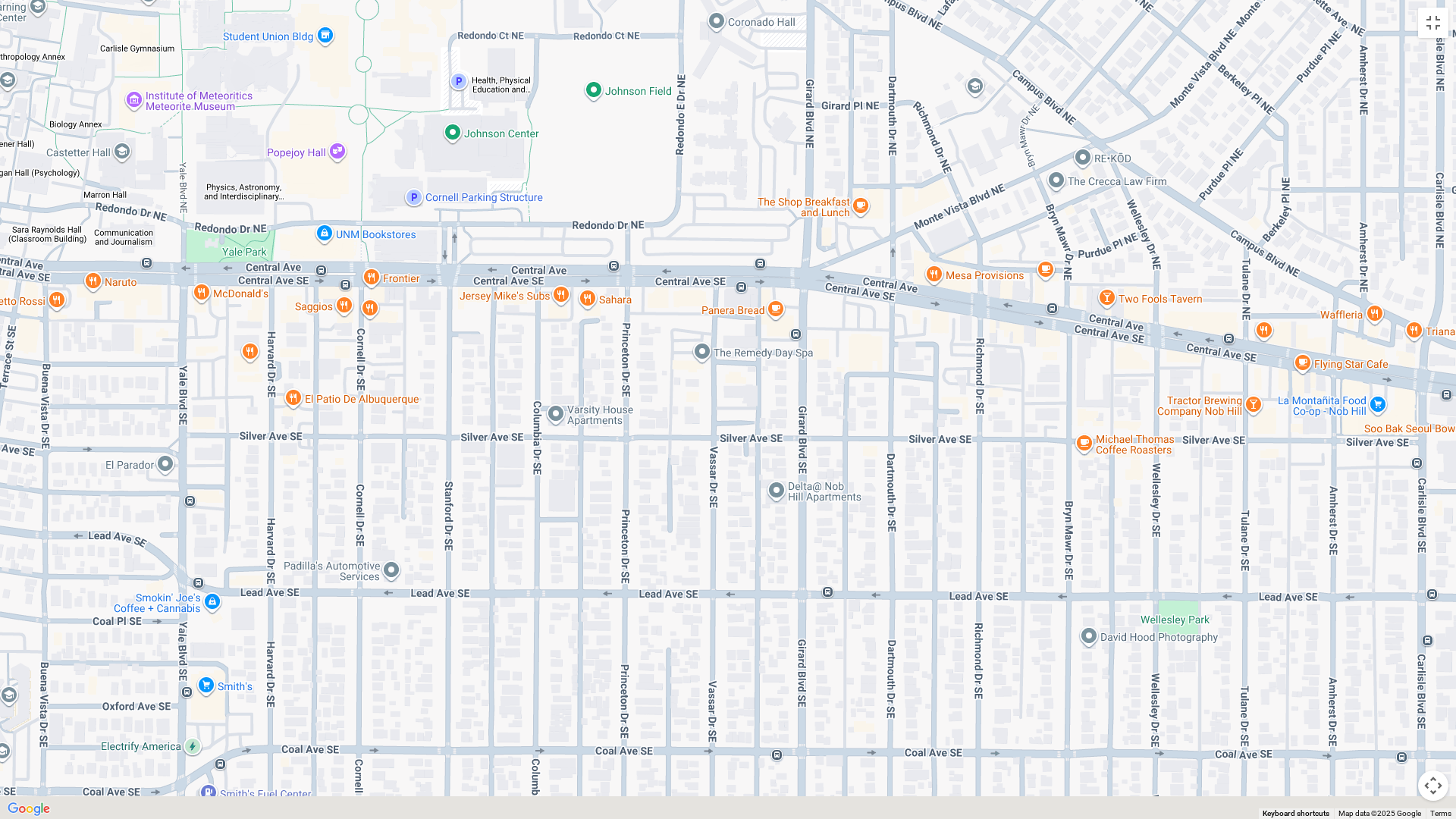
drag, startPoint x: 1065, startPoint y: 332, endPoint x: 1124, endPoint y: 156, distance: 185.6
click at [1124, 156] on div "[GEOGRAPHIC_DATA] [STREET_ADDRESS] View on Google Maps" at bounding box center [728, 409] width 1456 height 819
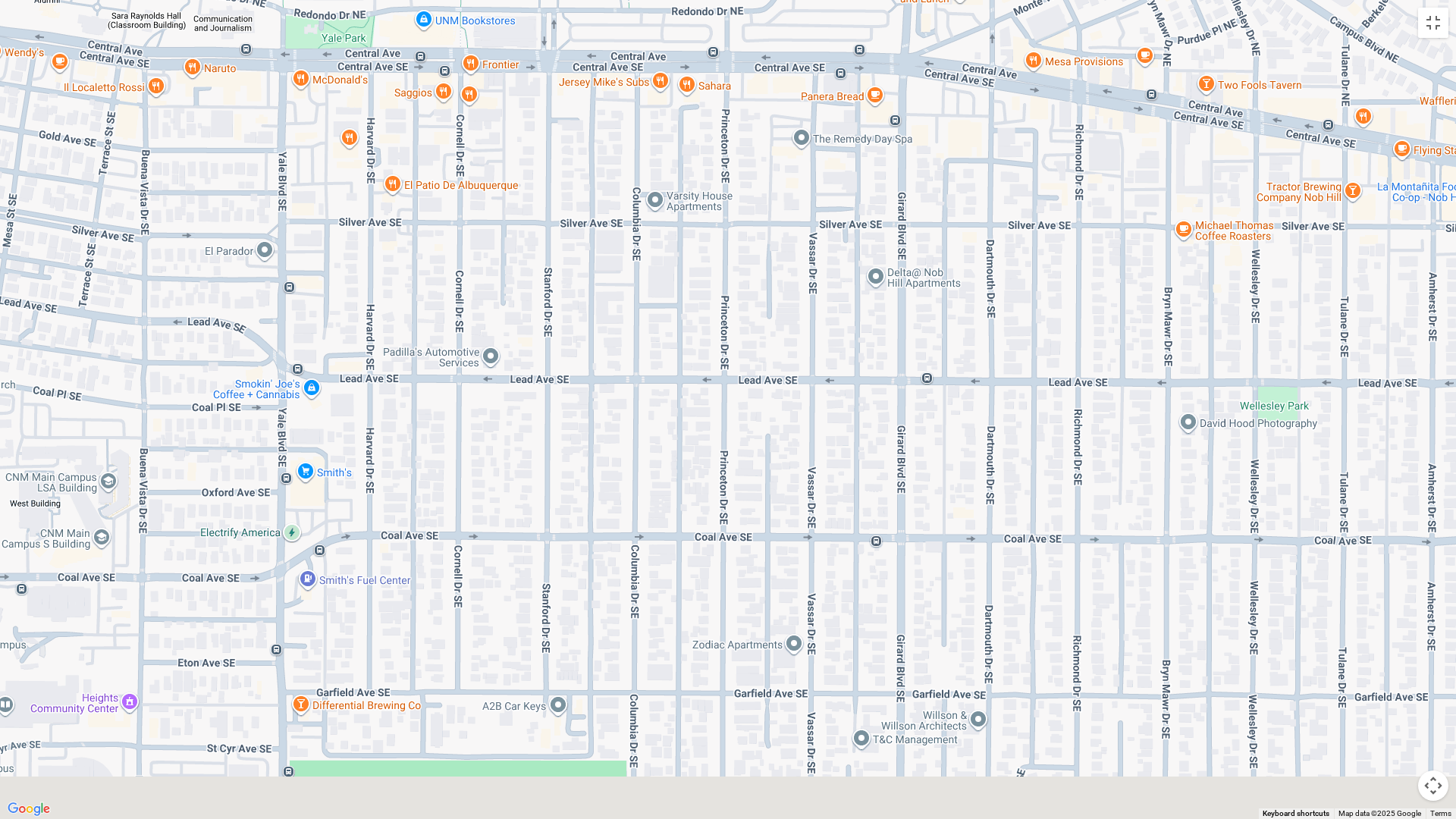
drag, startPoint x: 1068, startPoint y: 390, endPoint x: 1158, endPoint y: 213, distance: 198.6
click at [1160, 206] on div "[GEOGRAPHIC_DATA] [STREET_ADDRESS] View on Google Maps" at bounding box center [728, 409] width 1456 height 819
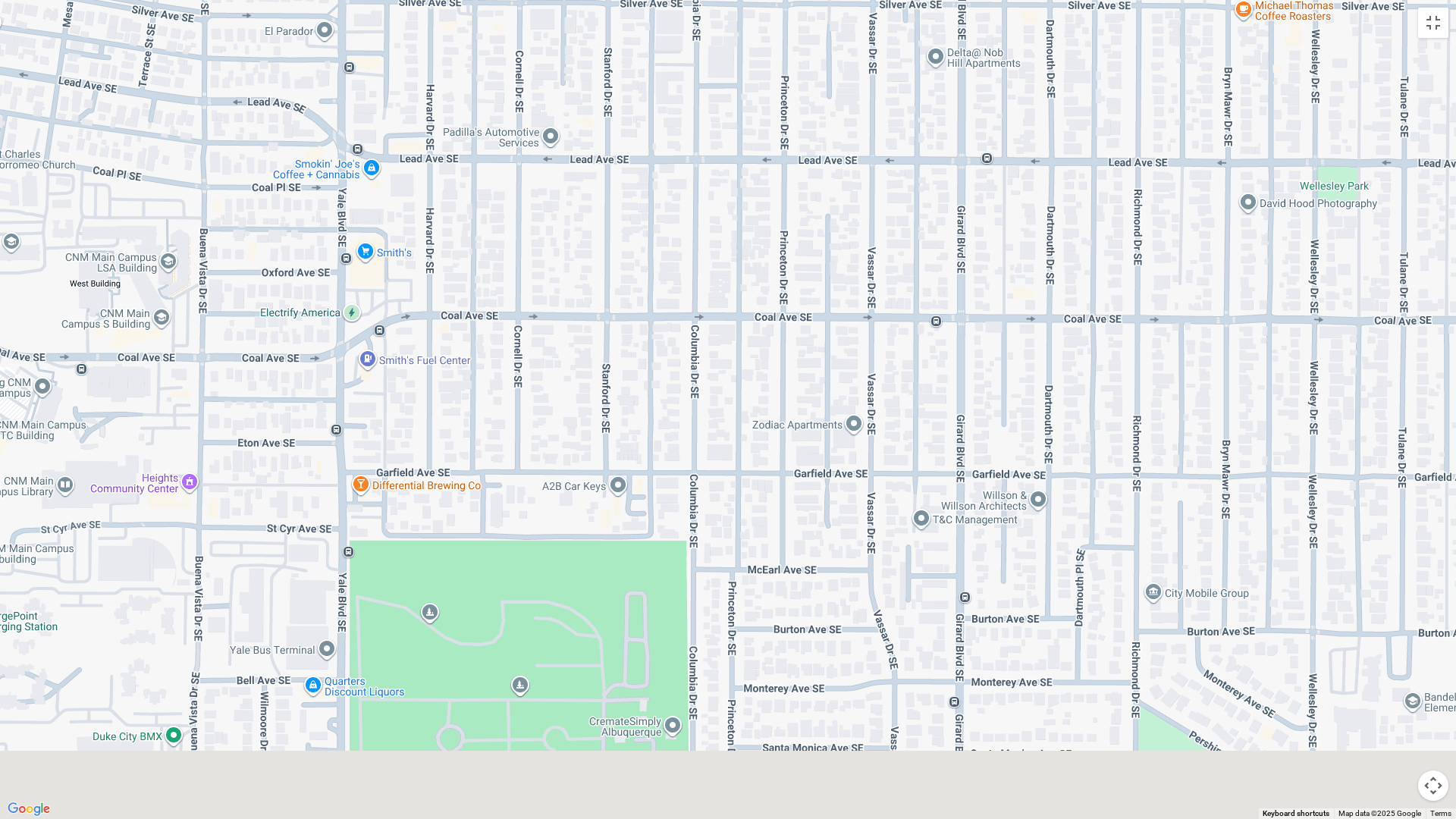
drag, startPoint x: 1082, startPoint y: 358, endPoint x: 1141, endPoint y: 141, distance: 224.9
click at [1141, 141] on div "[GEOGRAPHIC_DATA] [STREET_ADDRESS] View on Google Maps" at bounding box center [728, 409] width 1456 height 819
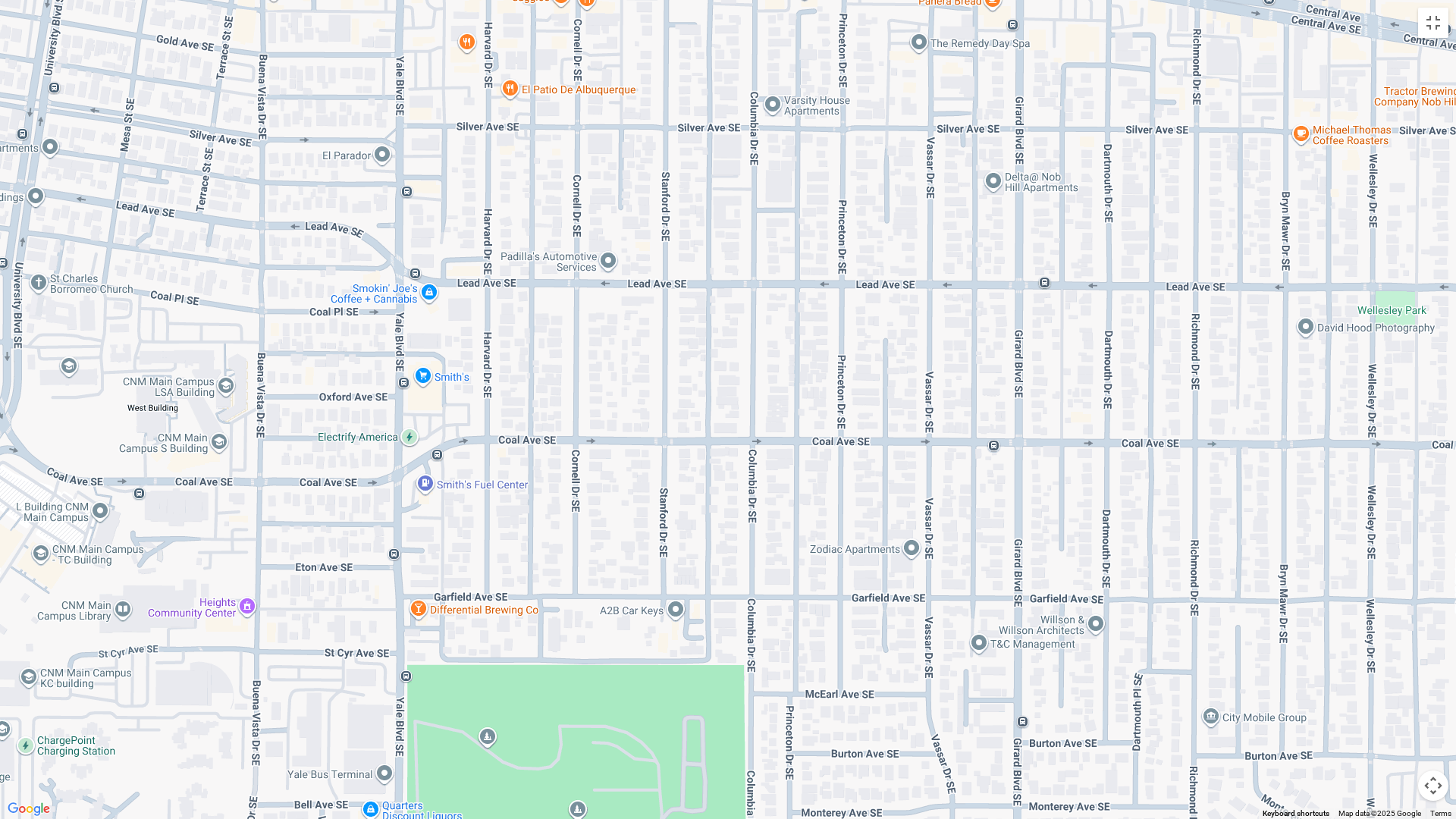
drag, startPoint x: 1118, startPoint y: 167, endPoint x: 1244, endPoint y: 445, distance: 305.2
click at [1248, 441] on div "[GEOGRAPHIC_DATA] [STREET_ADDRESS] View on Google Maps" at bounding box center [728, 409] width 1456 height 819
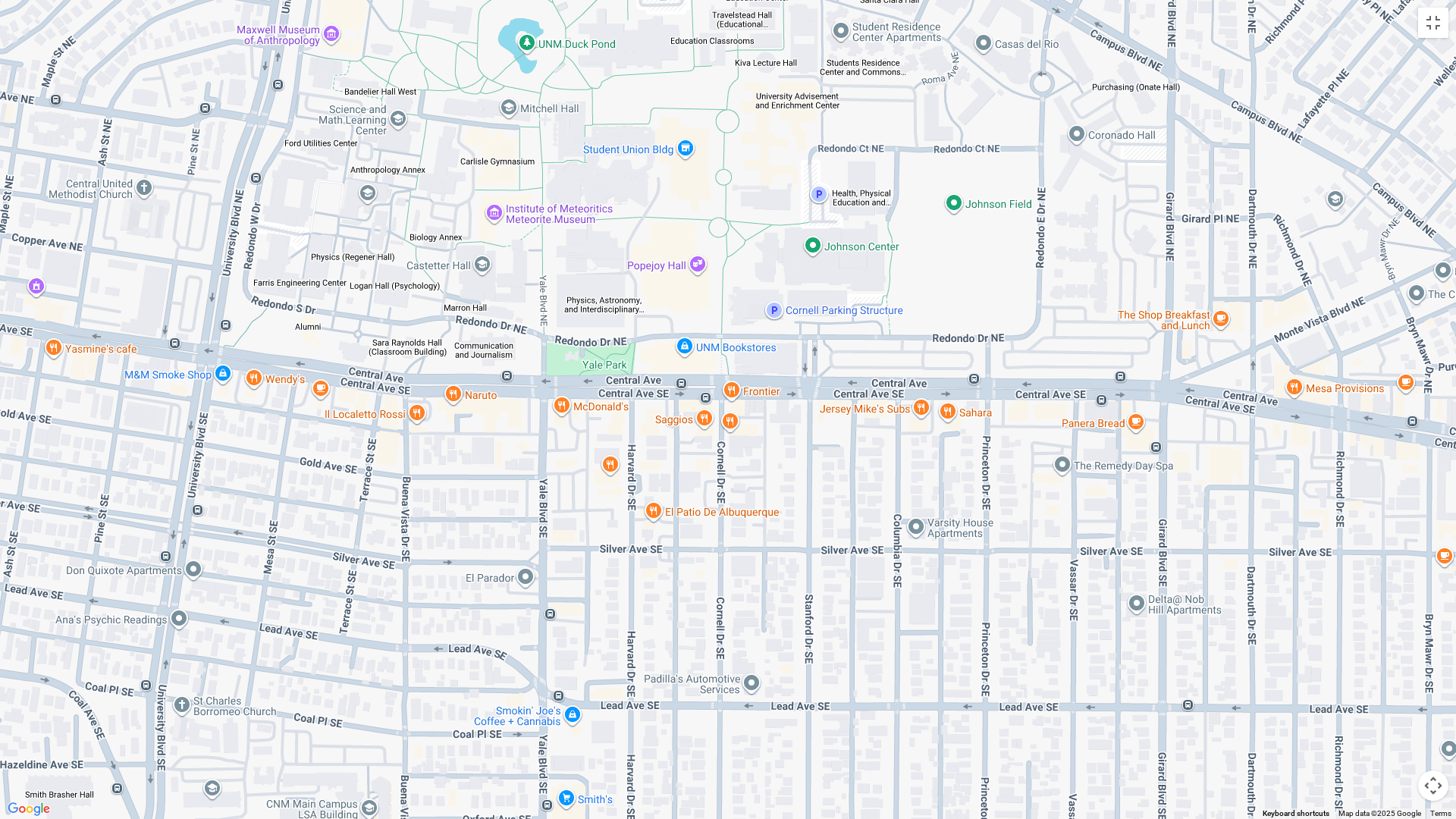
drag, startPoint x: 1087, startPoint y: 222, endPoint x: 1151, endPoint y: 472, distance: 258.1
click at [1152, 485] on div "[GEOGRAPHIC_DATA] [STREET_ADDRESS] View on Google Maps" at bounding box center [728, 409] width 1456 height 819
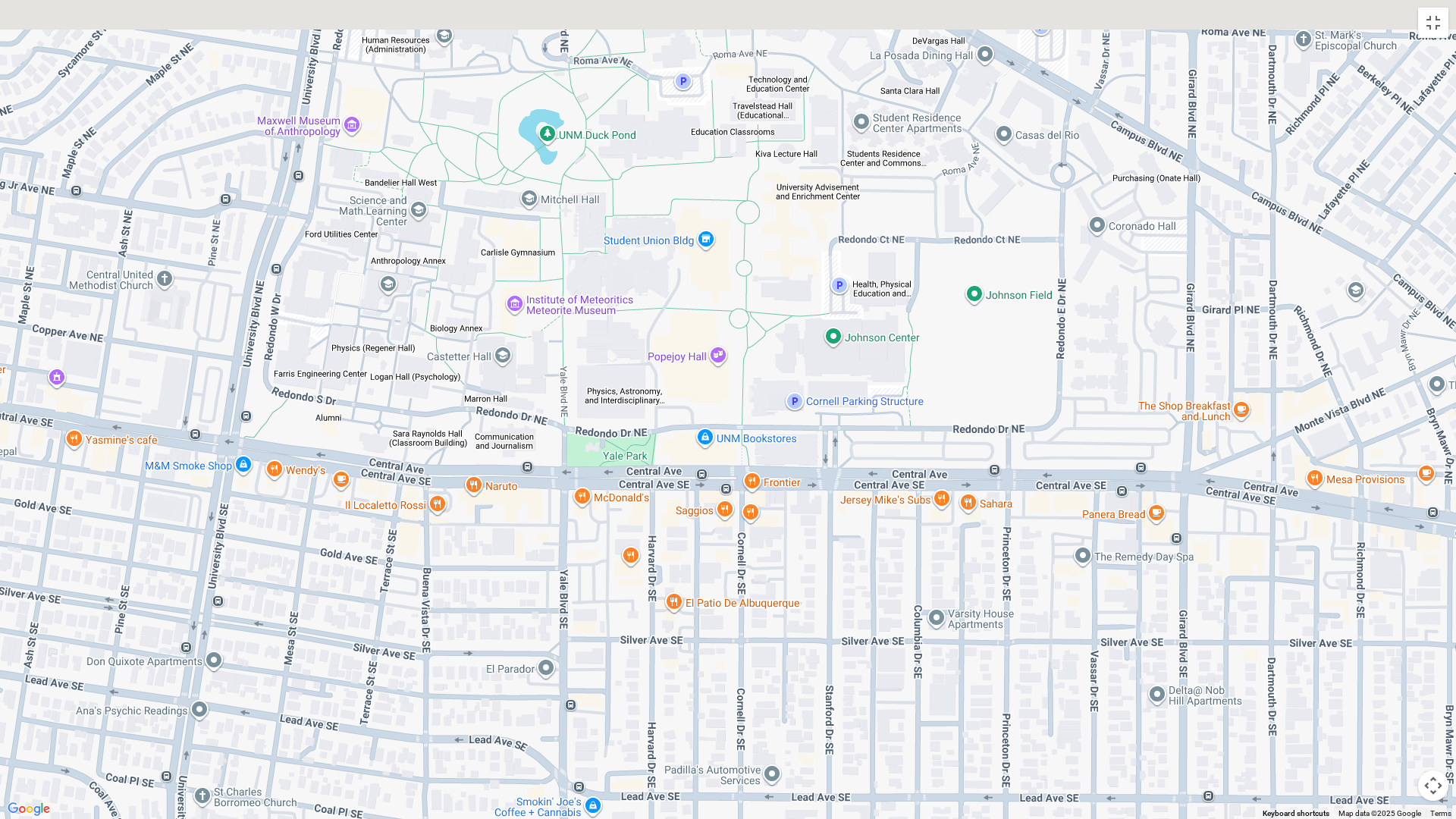
drag, startPoint x: 1017, startPoint y: 272, endPoint x: 1064, endPoint y: 360, distance: 99.8
click at [1058, 409] on div "[GEOGRAPHIC_DATA] [STREET_ADDRESS] View on Google Maps" at bounding box center [728, 409] width 1456 height 819
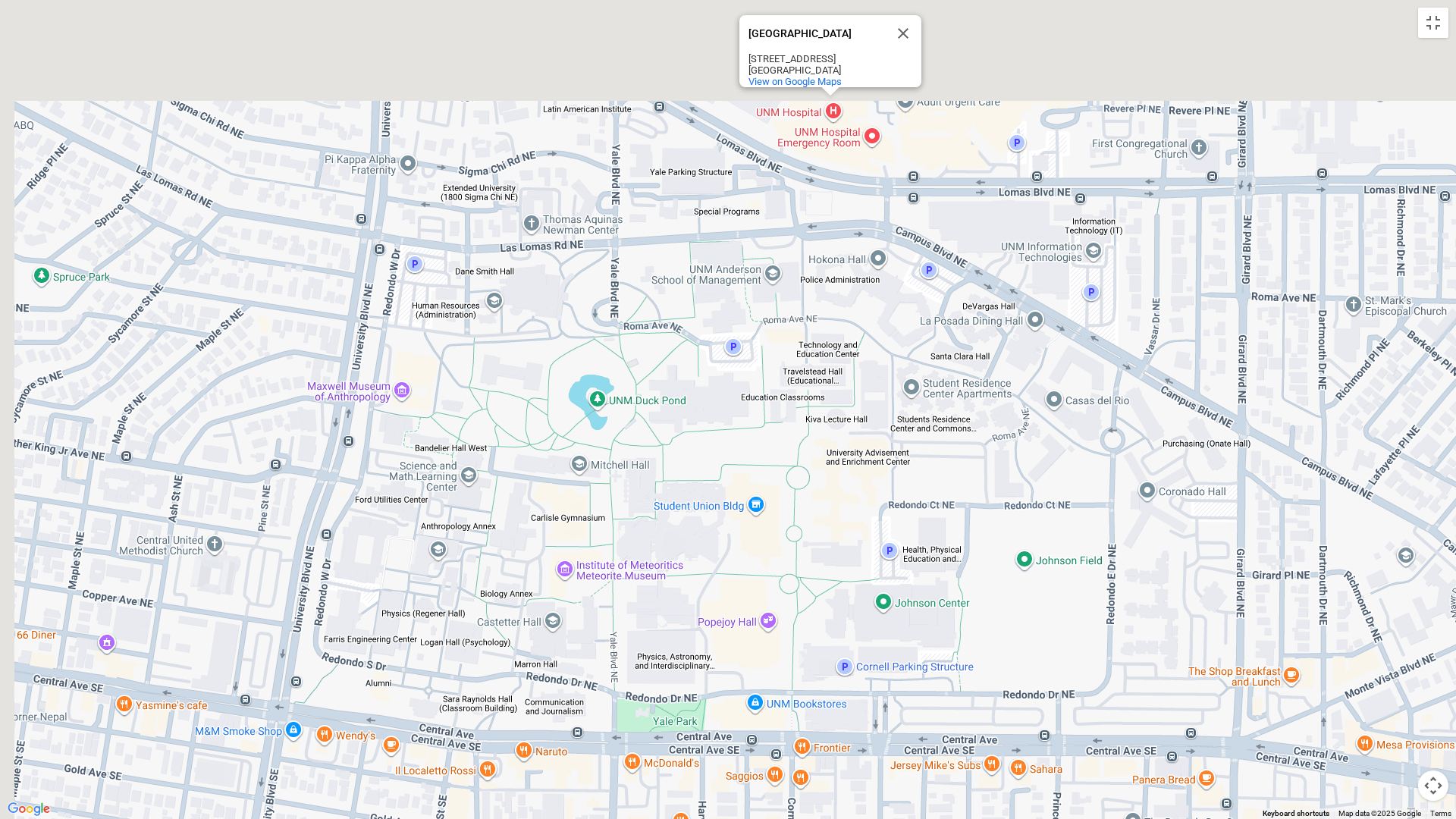
drag, startPoint x: 991, startPoint y: 220, endPoint x: 1023, endPoint y: 409, distance: 191.7
click at [1023, 409] on div "[GEOGRAPHIC_DATA] [STREET_ADDRESS] View on Google Maps" at bounding box center [728, 409] width 1456 height 819
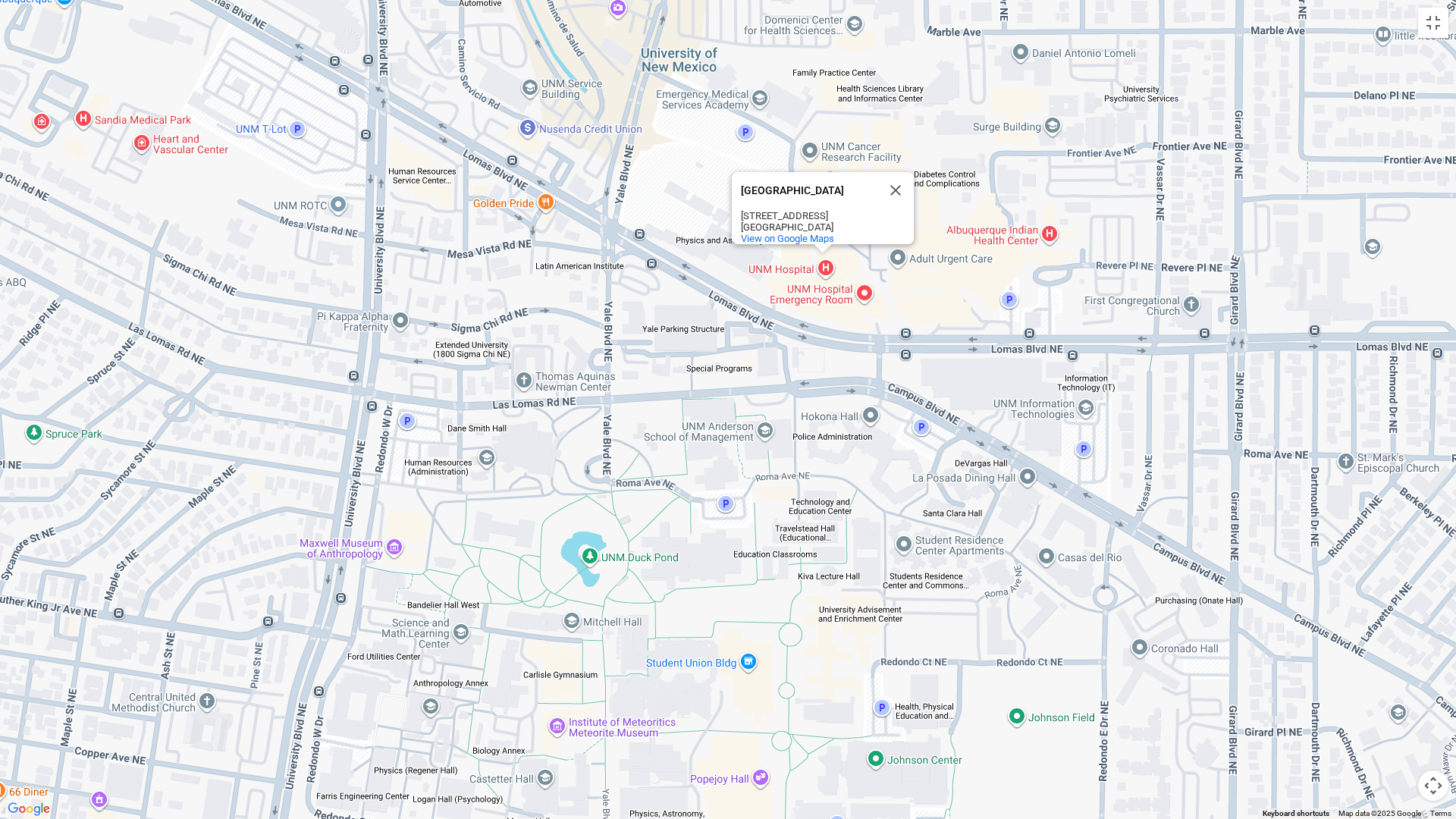
drag, startPoint x: 843, startPoint y: 308, endPoint x: 832, endPoint y: 454, distance: 146.4
click at [832, 454] on div "[GEOGRAPHIC_DATA] [STREET_ADDRESS] View on Google Maps" at bounding box center [728, 409] width 1456 height 819
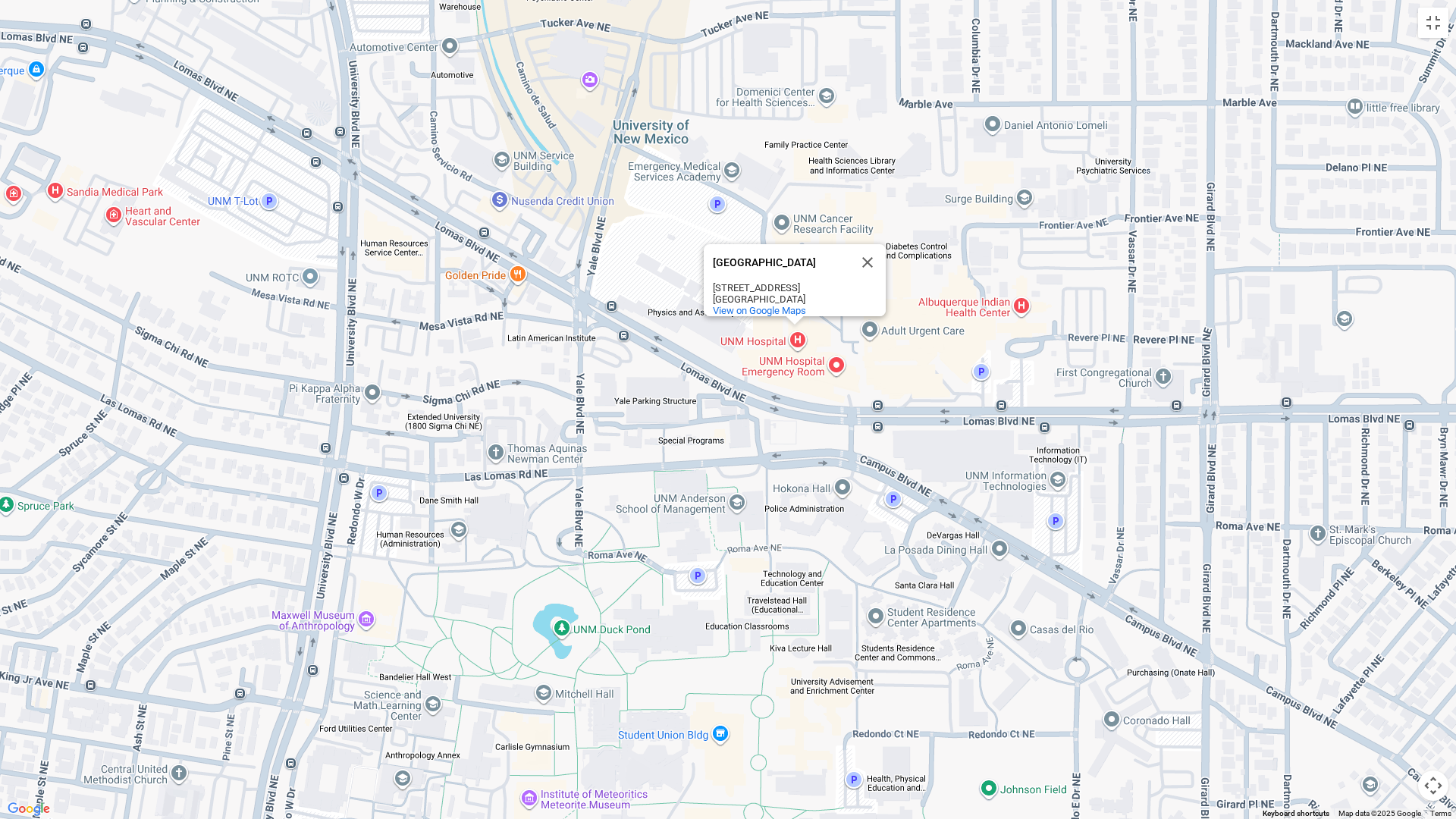
drag, startPoint x: 786, startPoint y: 436, endPoint x: 757, endPoint y: 508, distance: 77.6
click at [757, 508] on div "[GEOGRAPHIC_DATA] [STREET_ADDRESS] View on Google Maps" at bounding box center [728, 409] width 1456 height 819
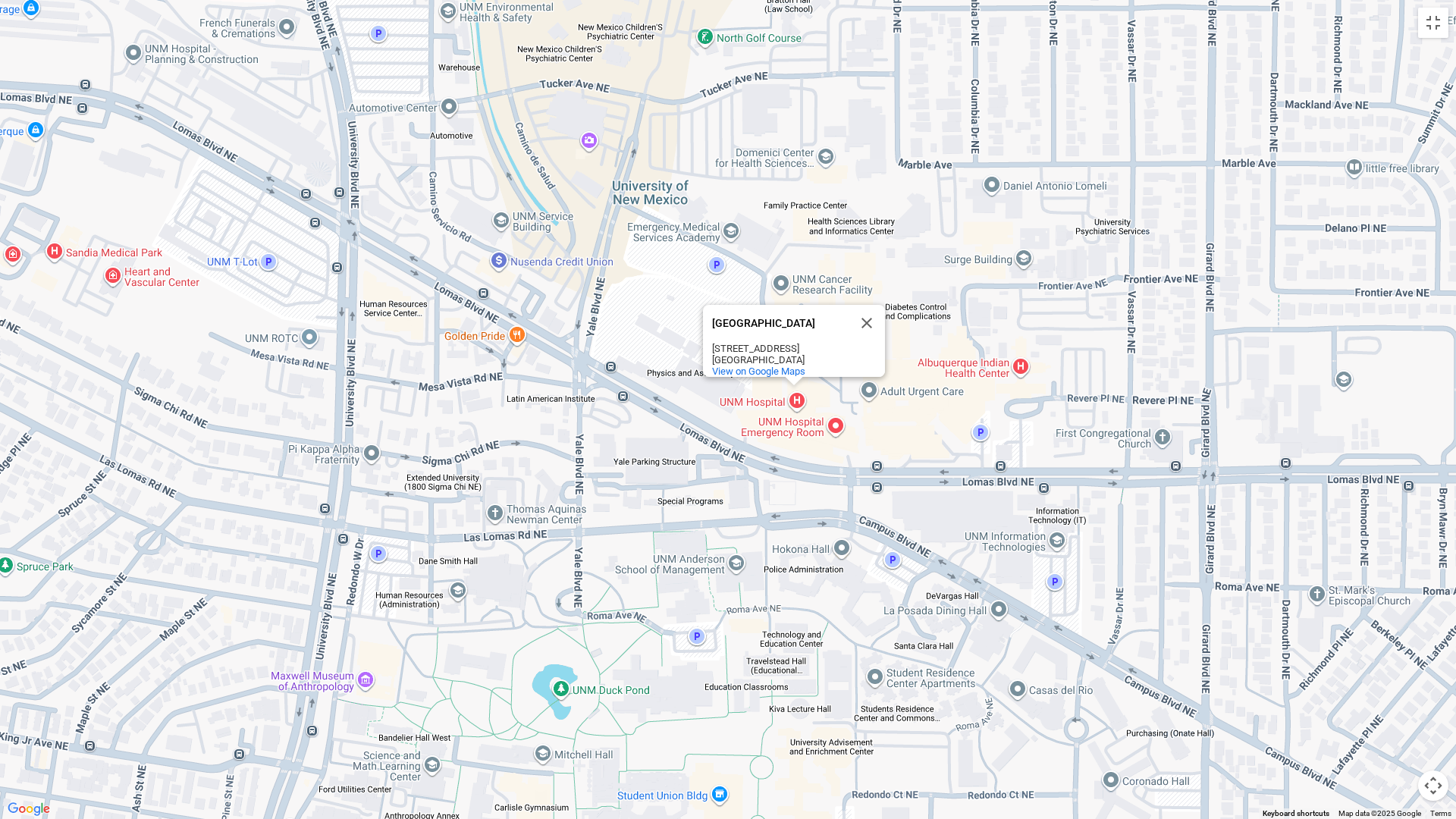
drag, startPoint x: 834, startPoint y: 438, endPoint x: 833, endPoint y: 500, distance: 62.0
click at [833, 500] on div "[GEOGRAPHIC_DATA] [STREET_ADDRESS] View on Google Maps" at bounding box center [728, 409] width 1456 height 819
click at [798, 401] on div "[GEOGRAPHIC_DATA] [STREET_ADDRESS] View on Google Maps" at bounding box center [728, 409] width 1456 height 819
drag, startPoint x: 799, startPoint y: 343, endPoint x: 788, endPoint y: 439, distance: 96.6
click at [788, 439] on div "[GEOGRAPHIC_DATA] [STREET_ADDRESS] View on Google Maps" at bounding box center [728, 409] width 1456 height 819
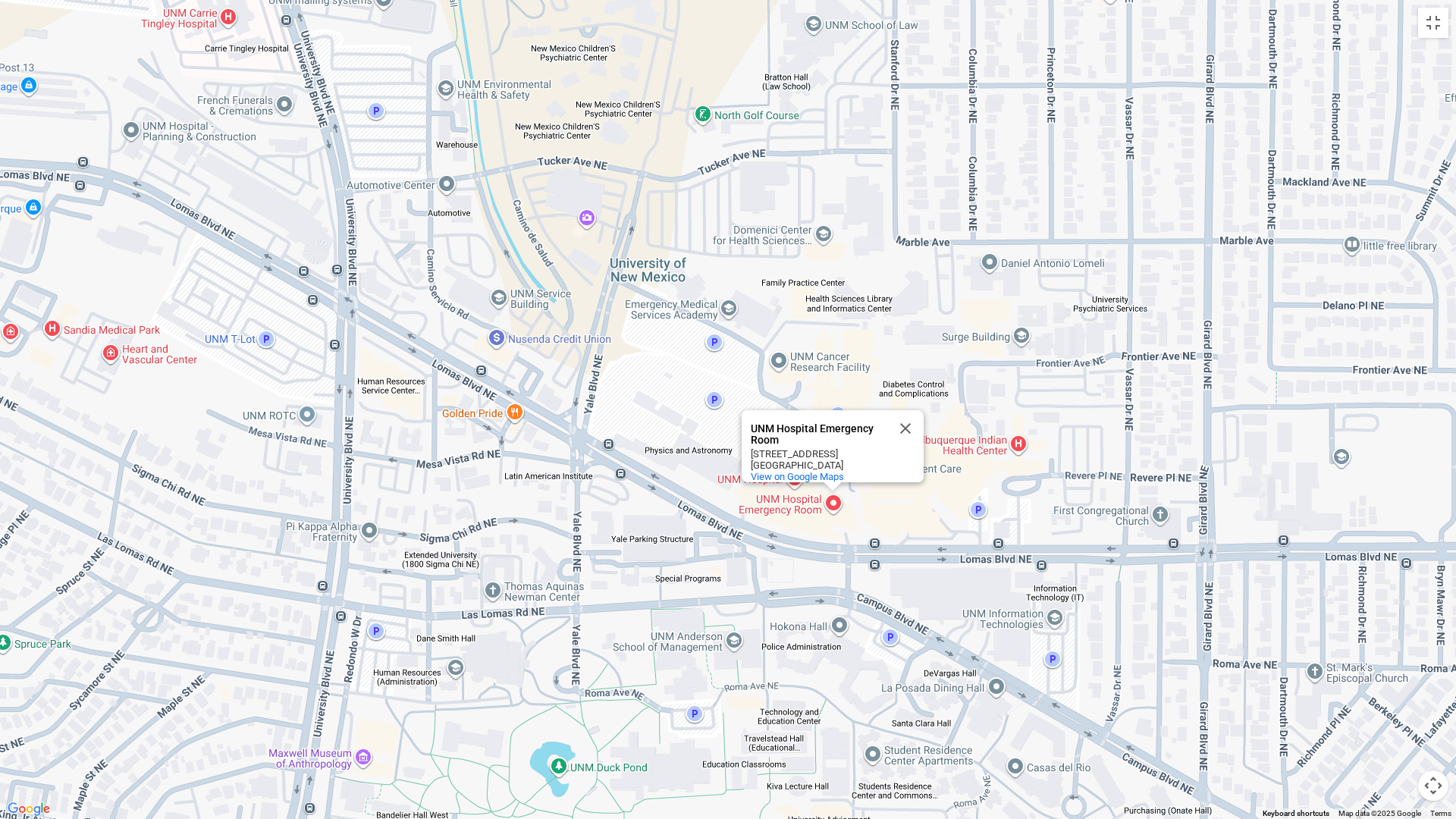
drag, startPoint x: 798, startPoint y: 280, endPoint x: 796, endPoint y: 360, distance: 80.0
click at [796, 360] on div "UNM Hospital Emergency Room UNM Hospital Emergency Room [STREET_ADDRESS] View o…" at bounding box center [728, 409] width 1456 height 819
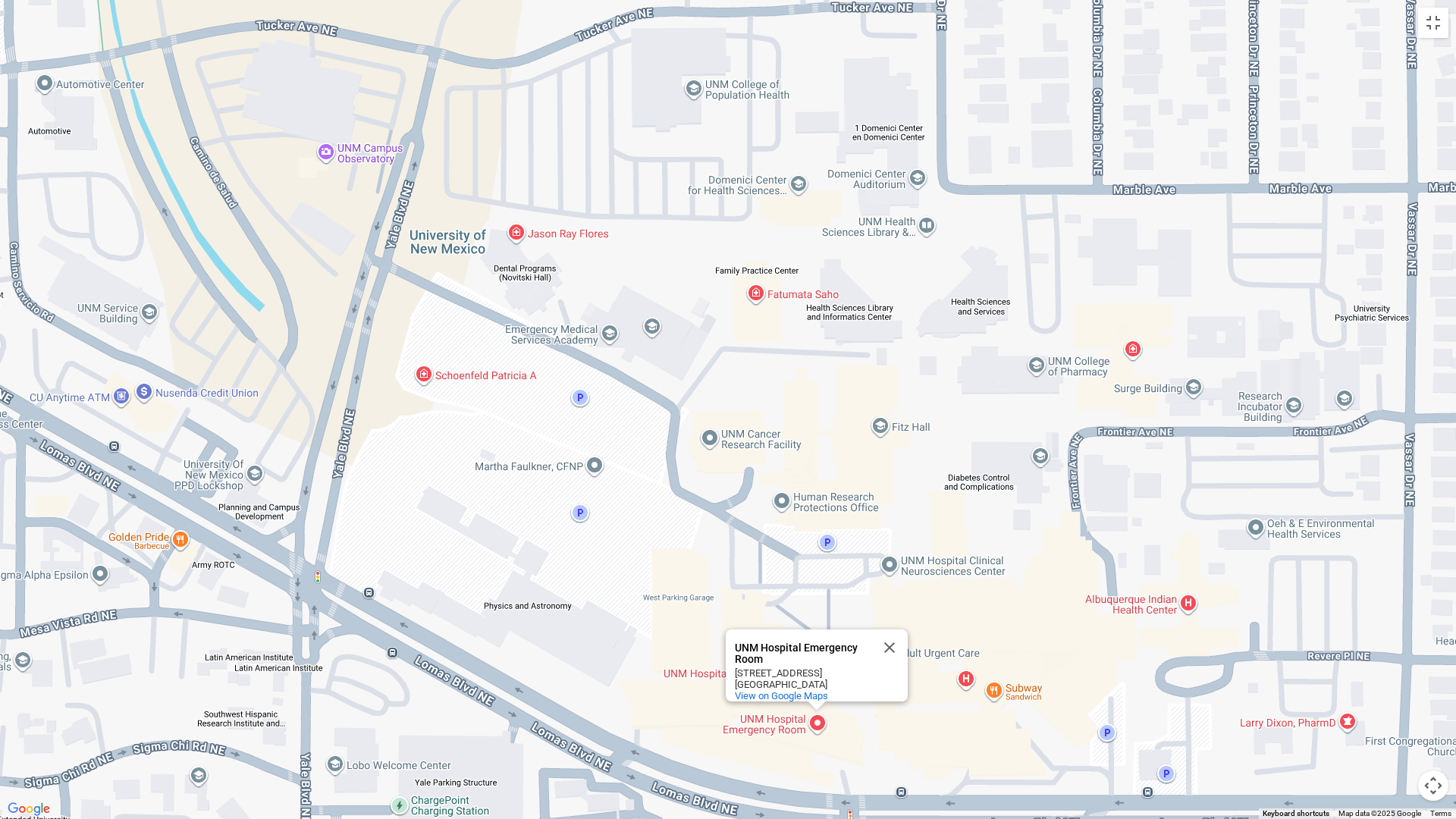
click at [850, 294] on div "UNM Hospital Emergency Room UNM Hospital Emergency Room [STREET_ADDRESS] View o…" at bounding box center [728, 409] width 1456 height 819
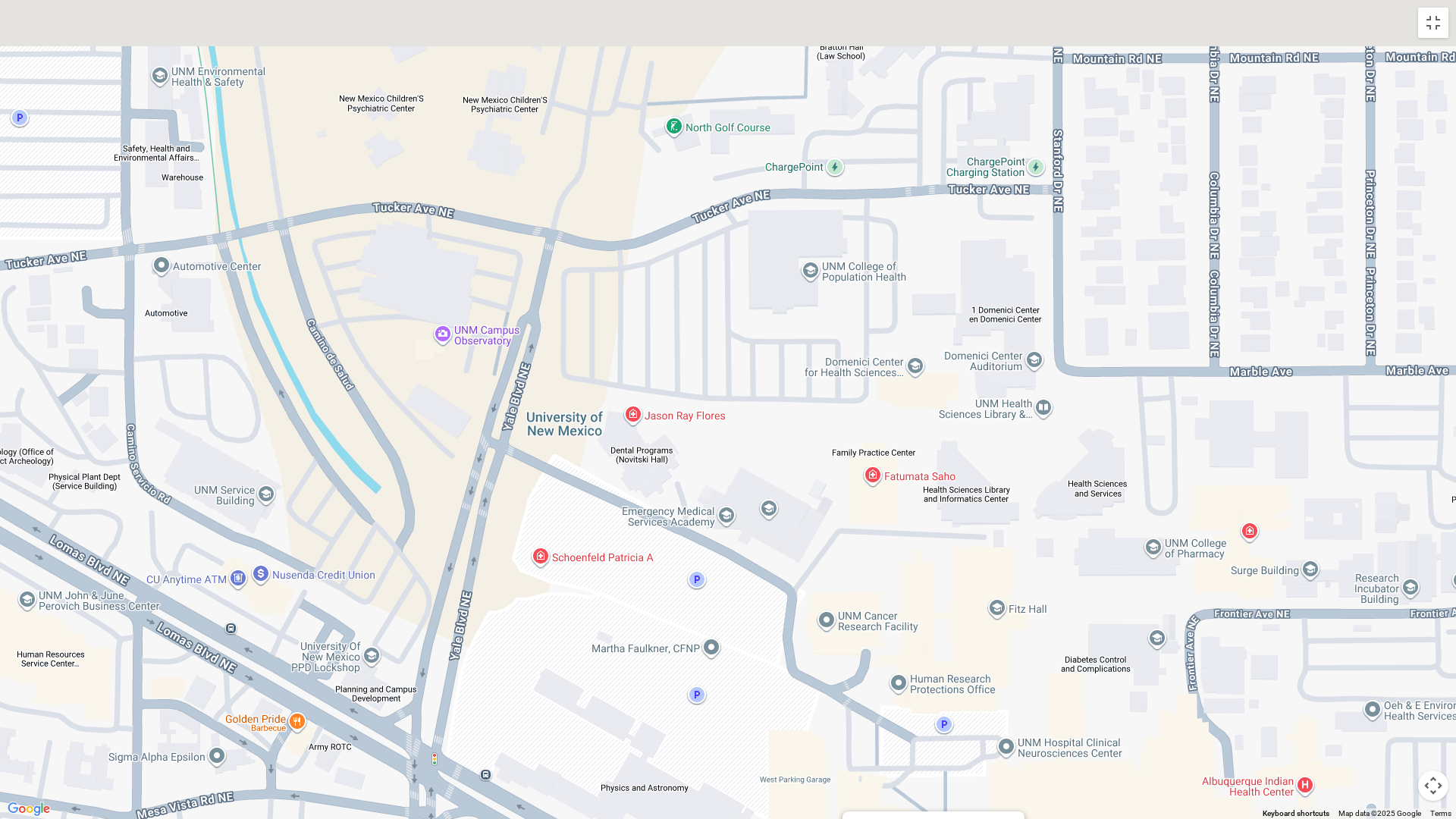
drag, startPoint x: 1025, startPoint y: 362, endPoint x: 1140, endPoint y: 546, distance: 217.0
click at [1142, 546] on div "UNM Hospital Emergency Room UNM Hospital Emergency Room [STREET_ADDRESS] View o…" at bounding box center [728, 409] width 1456 height 819
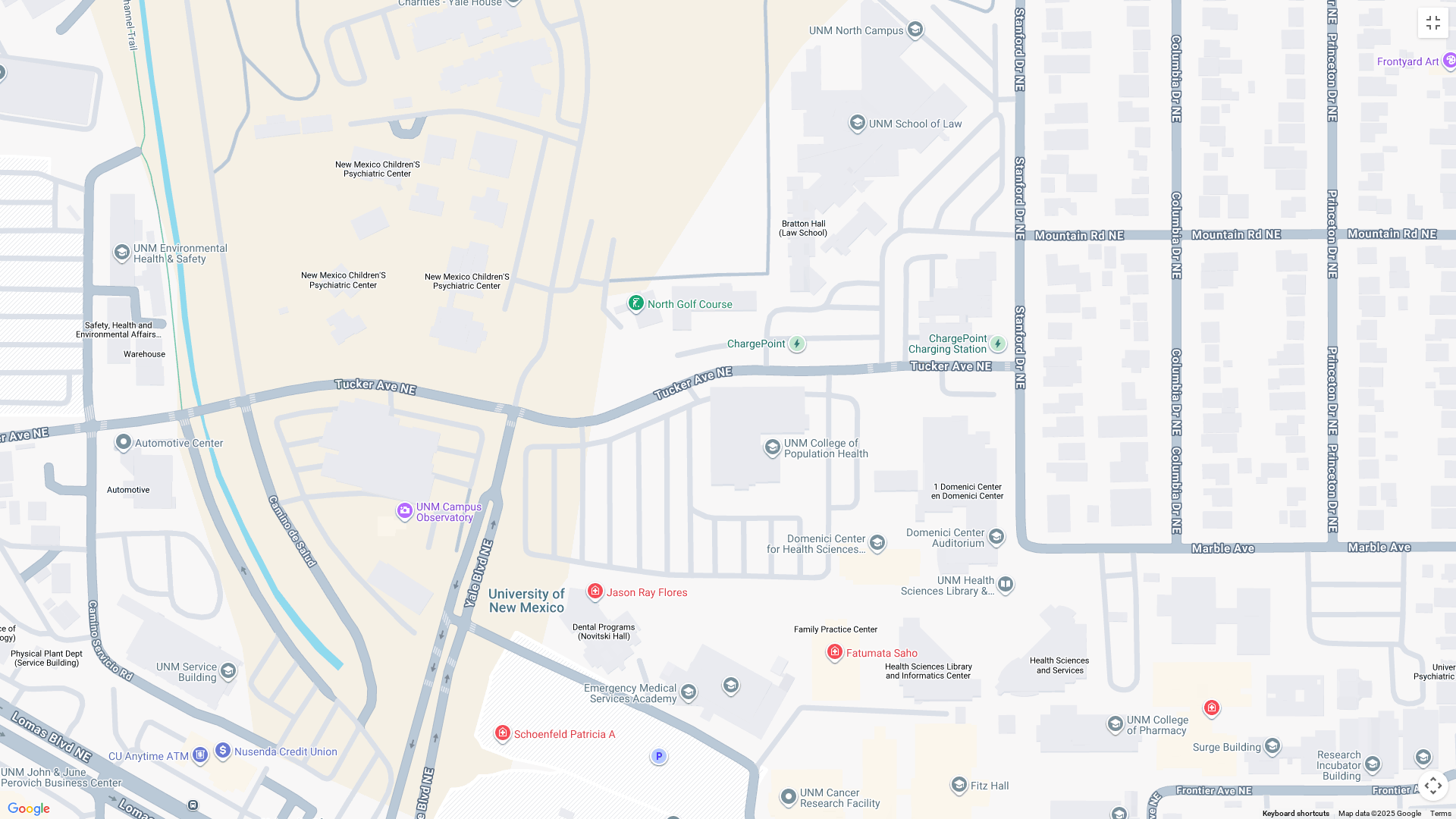
drag, startPoint x: 1088, startPoint y: 375, endPoint x: 1052, endPoint y: 548, distance: 176.7
click at [1052, 548] on div "UNM Hospital Emergency Room UNM Hospital Emergency Room [STREET_ADDRESS] View o…" at bounding box center [728, 409] width 1456 height 819
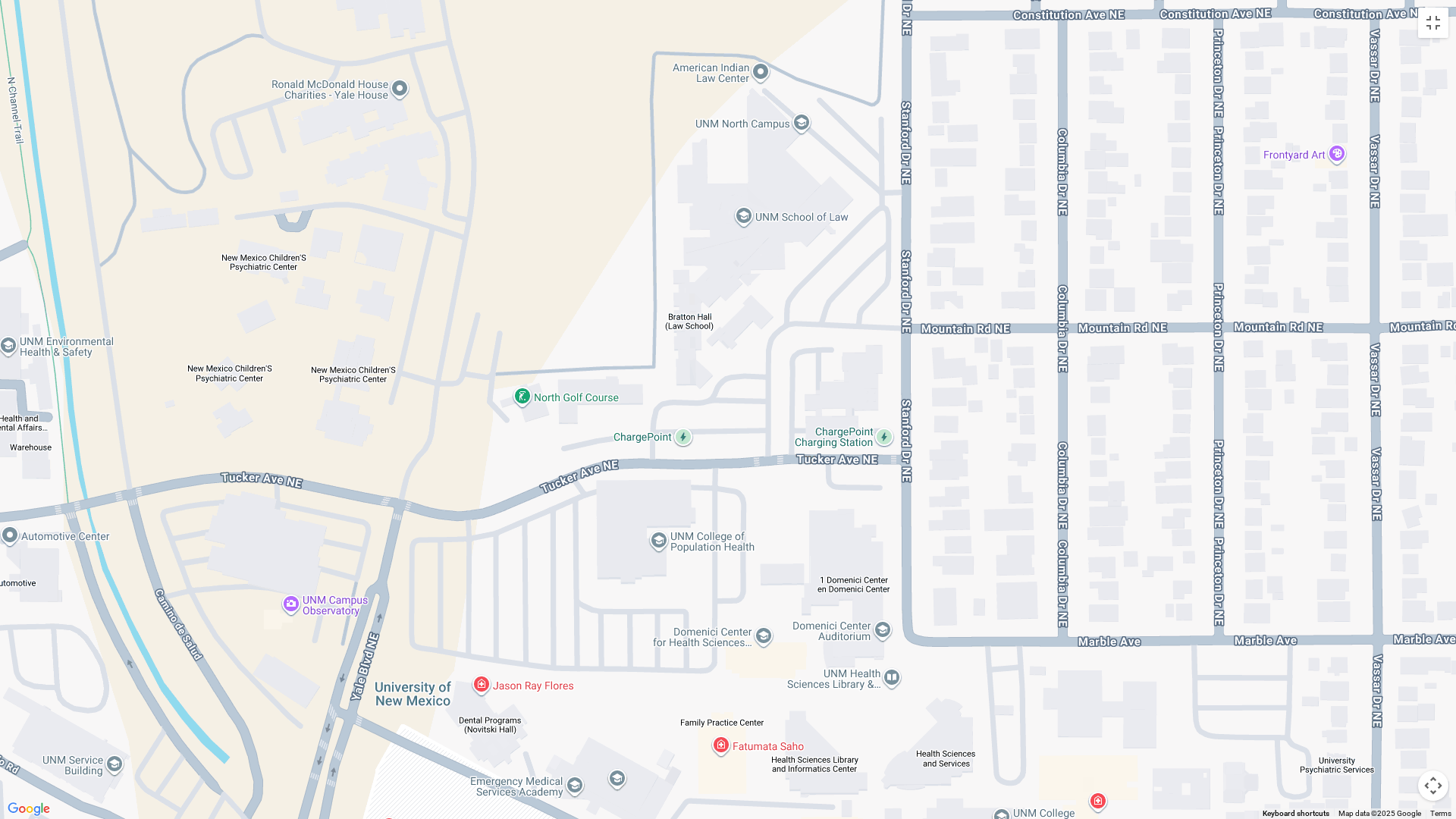
drag, startPoint x: 1020, startPoint y: 453, endPoint x: 905, endPoint y: 529, distance: 137.8
click at [905, 543] on div "UNM Hospital Emergency Room UNM Hospital Emergency Room [STREET_ADDRESS] View o…" at bounding box center [728, 409] width 1456 height 819
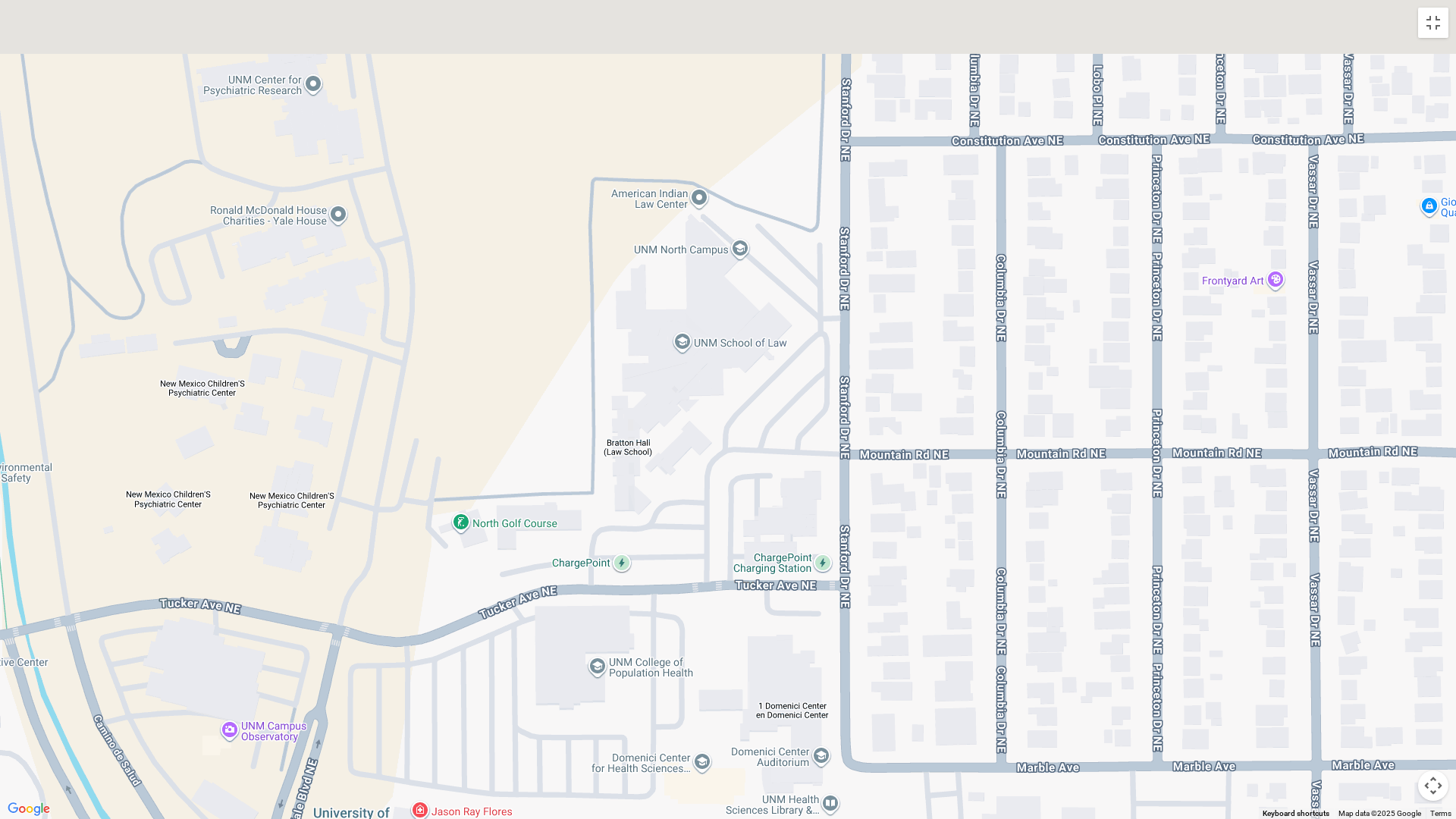
drag, startPoint x: 917, startPoint y: 471, endPoint x: 853, endPoint y: 593, distance: 137.8
click at [856, 603] on div "UNM Hospital Emergency Room UNM Hospital Emergency Room [STREET_ADDRESS] View o…" at bounding box center [728, 409] width 1456 height 819
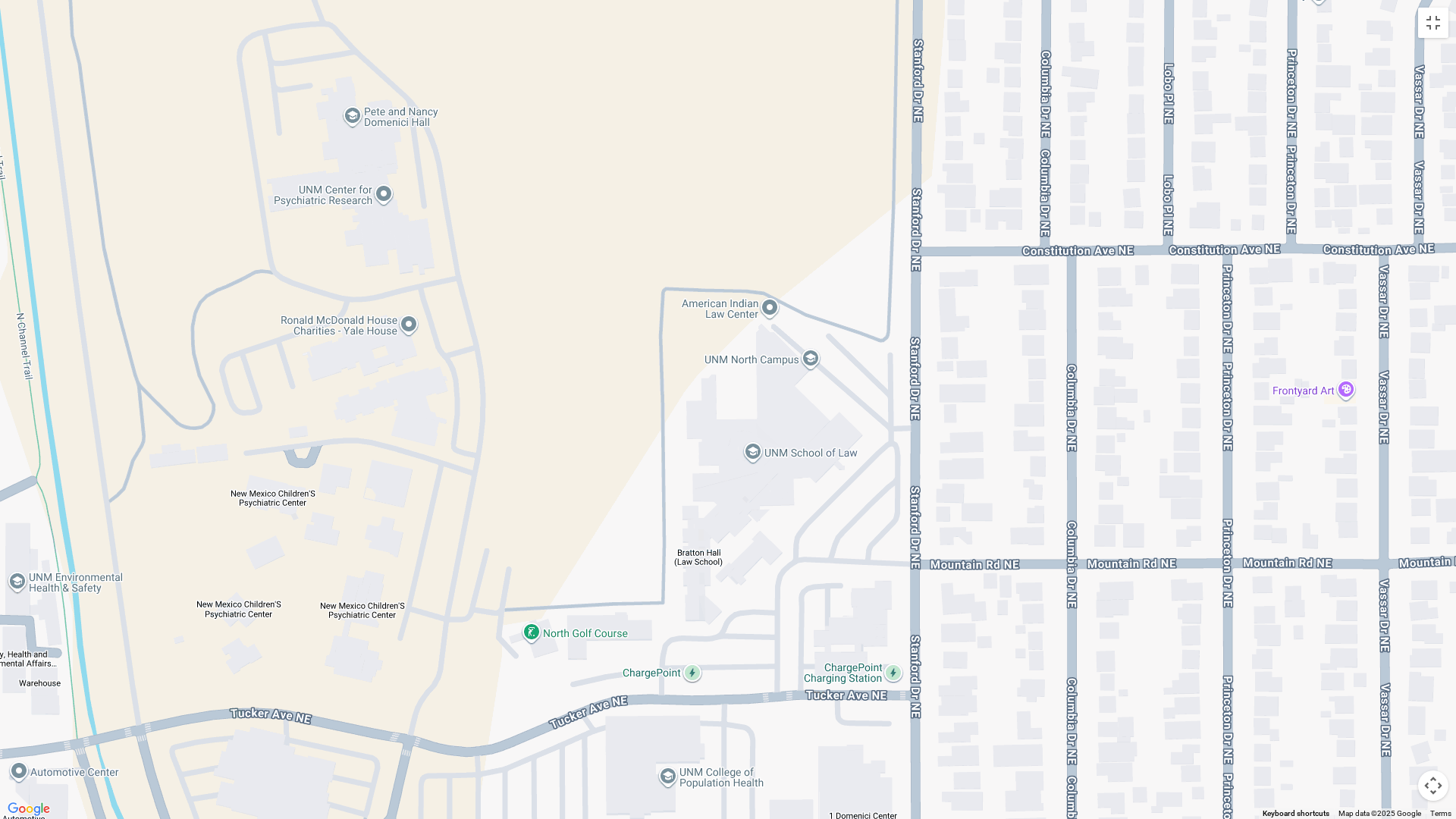
drag, startPoint x: 823, startPoint y: 462, endPoint x: 903, endPoint y: 553, distance: 121.2
click at [902, 580] on div "UNM Hospital Emergency Room UNM Hospital Emergency Room [STREET_ADDRESS] View o…" at bounding box center [728, 409] width 1456 height 819
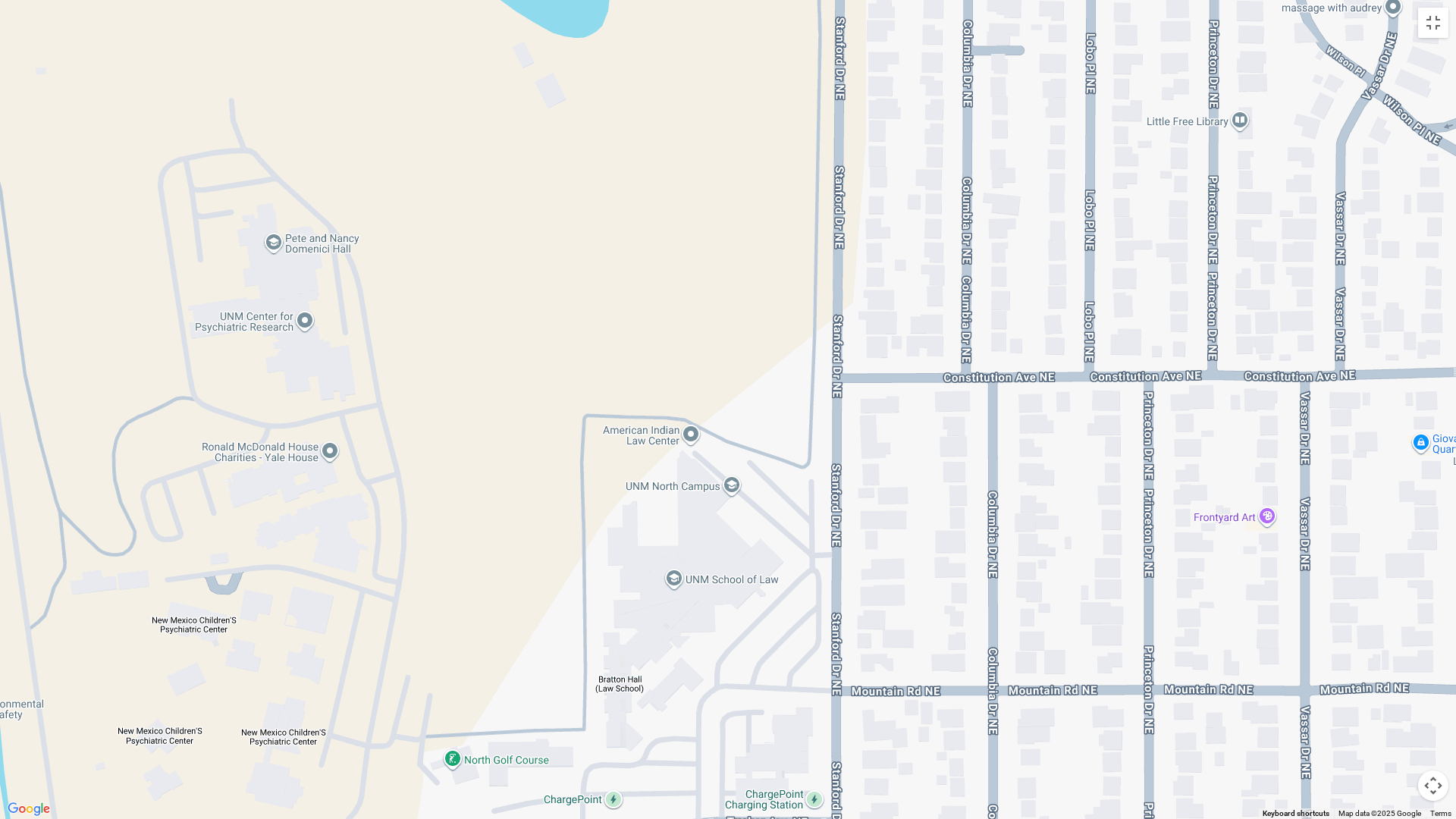
drag, startPoint x: 931, startPoint y: 403, endPoint x: 843, endPoint y: 423, distance: 90.2
click at [843, 520] on div "UNM Hospital Emergency Room UNM Hospital Emergency Room [STREET_ADDRESS] View o…" at bounding box center [728, 409] width 1456 height 819
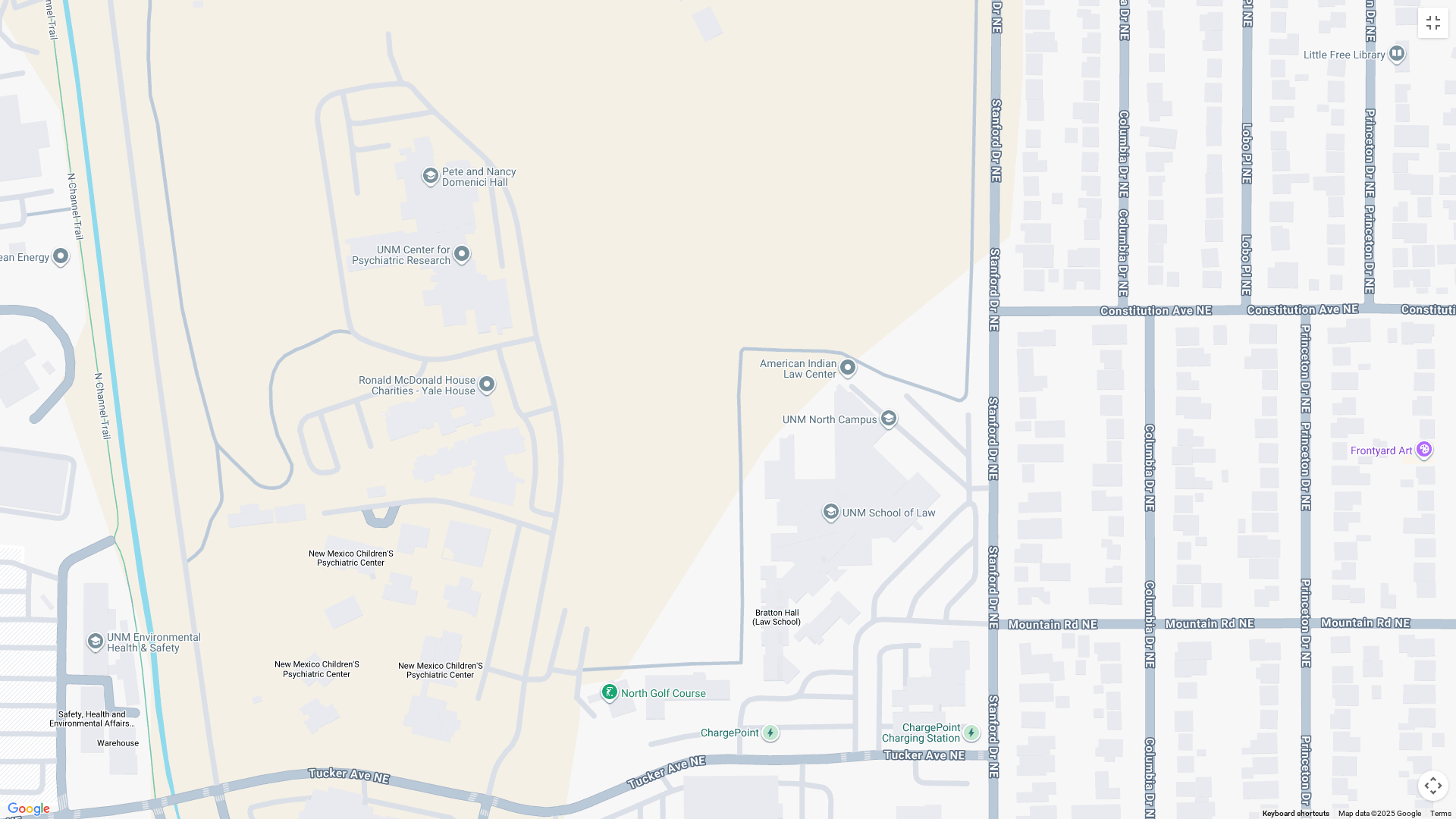
drag, startPoint x: 878, startPoint y: 373, endPoint x: 1019, endPoint y: 276, distance: 171.1
click at [1021, 278] on div "UNM Hospital Emergency Room UNM Hospital Emergency Room [STREET_ADDRESS] View o…" at bounding box center [728, 409] width 1456 height 819
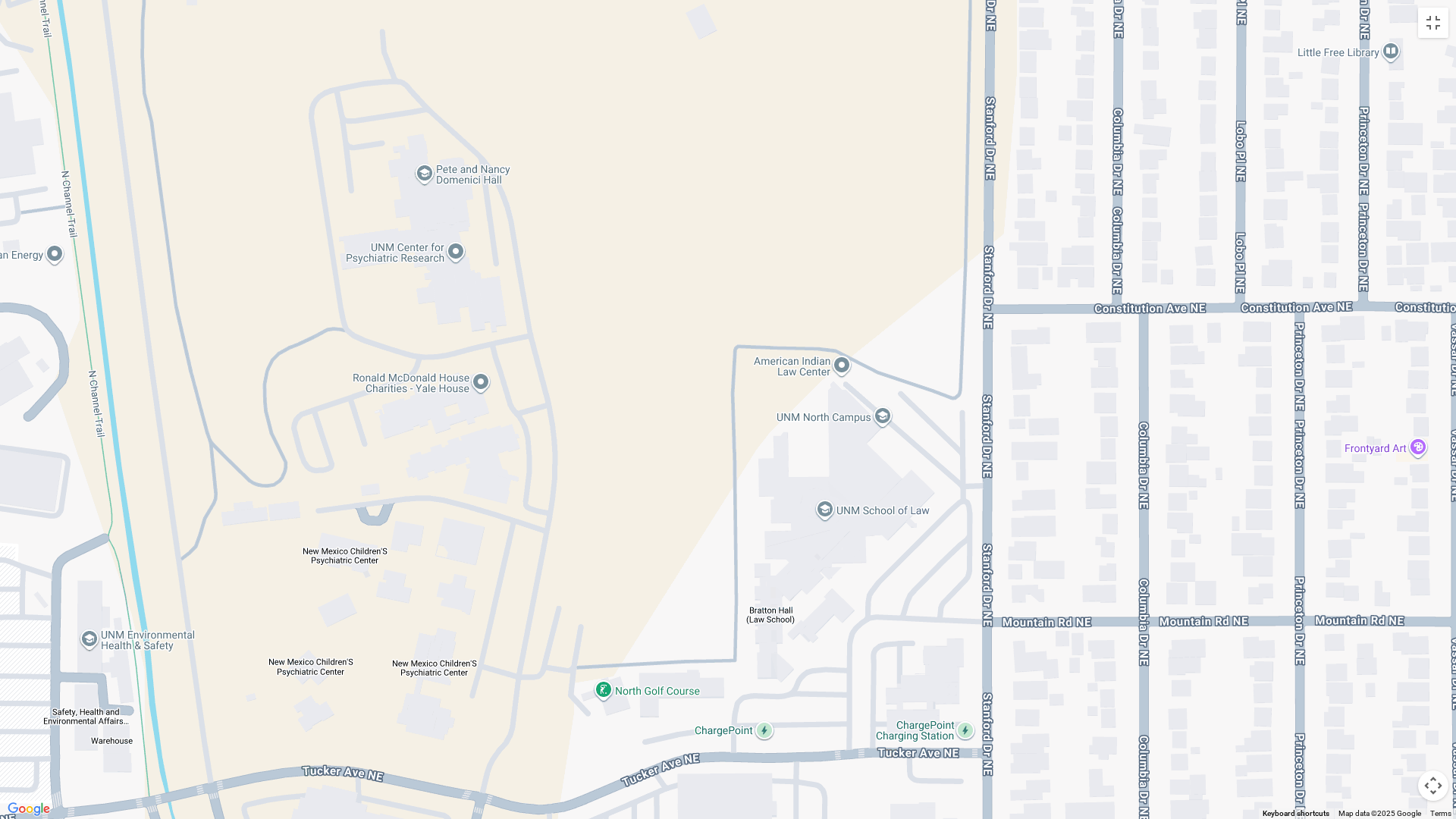
click at [1444, 15] on div "UNM Hospital Emergency Room UNM Hospital Emergency Room [STREET_ADDRESS] View o…" at bounding box center [728, 409] width 1456 height 819
click at [1439, 29] on button "Toggle fullscreen view" at bounding box center [1434, 22] width 31 height 31
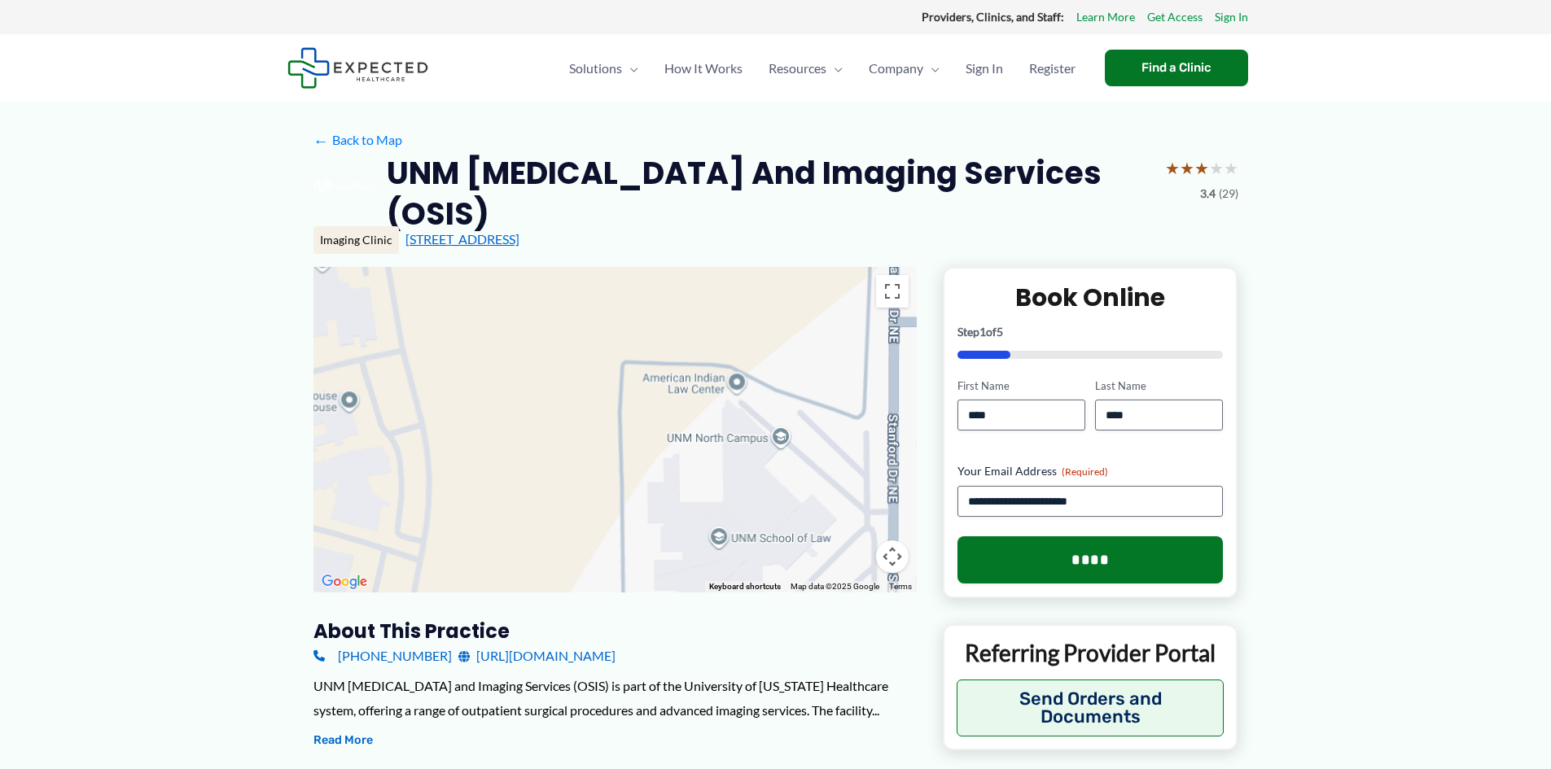
click at [520, 243] on link "[STREET_ADDRESS]" at bounding box center [463, 238] width 114 height 15
